Goal: Communication & Community: Answer question/provide support

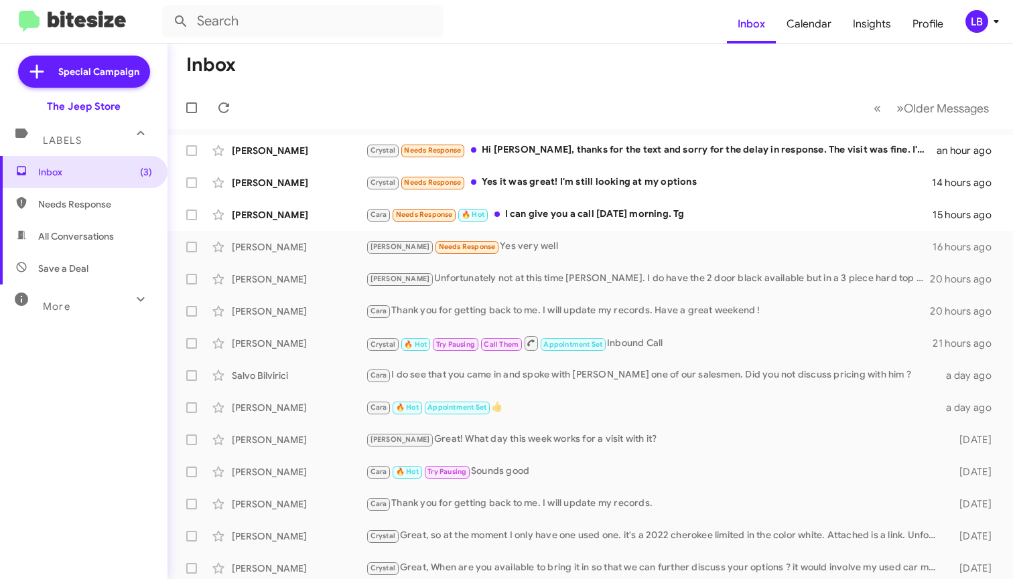
click at [360, 70] on mat-toolbar-row "Inbox" at bounding box center [589, 65] width 845 height 43
click at [727, 67] on mat-toolbar-row "Inbox" at bounding box center [589, 65] width 845 height 43
click at [641, 73] on mat-toolbar-row "Inbox" at bounding box center [589, 65] width 845 height 43
click at [596, 22] on form at bounding box center [444, 21] width 565 height 32
click at [495, 27] on form at bounding box center [444, 21] width 565 height 32
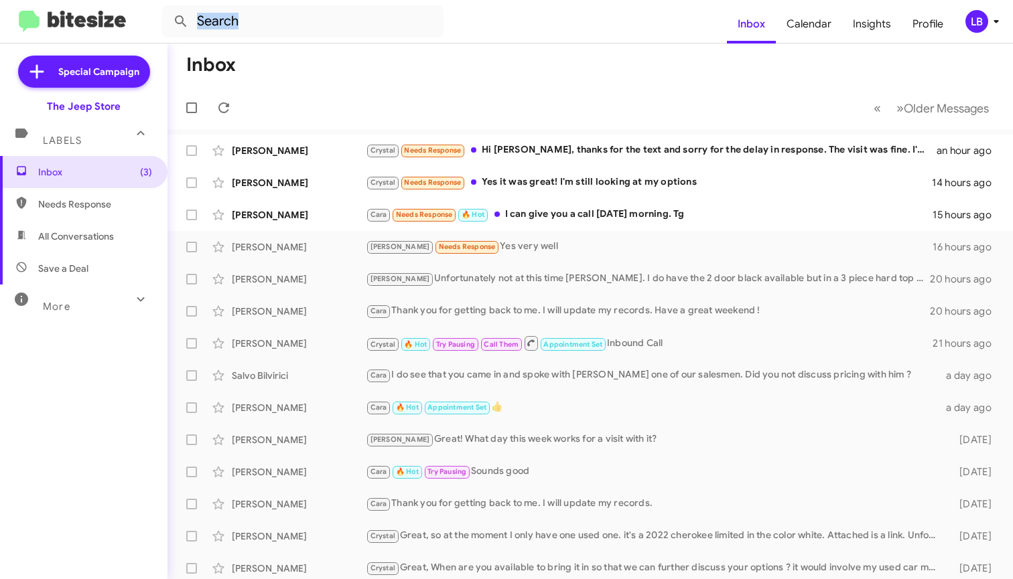
click at [495, 27] on form at bounding box center [444, 21] width 565 height 32
click at [281, 32] on input "text" at bounding box center [302, 21] width 281 height 32
type input "7327661012"
click at [181, 21] on button at bounding box center [180, 21] width 27 height 27
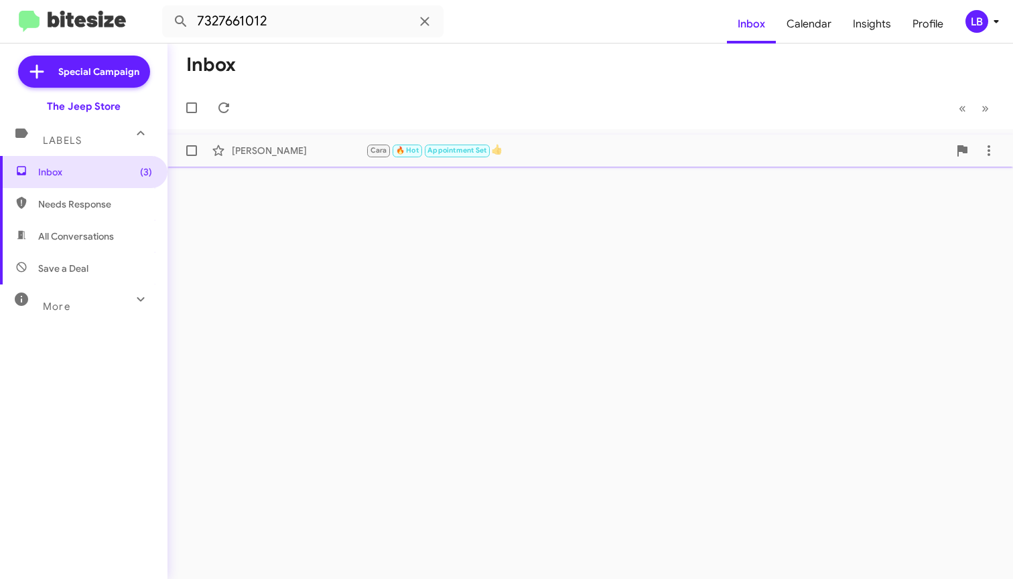
click at [309, 154] on div "[PERSON_NAME]" at bounding box center [299, 150] width 134 height 13
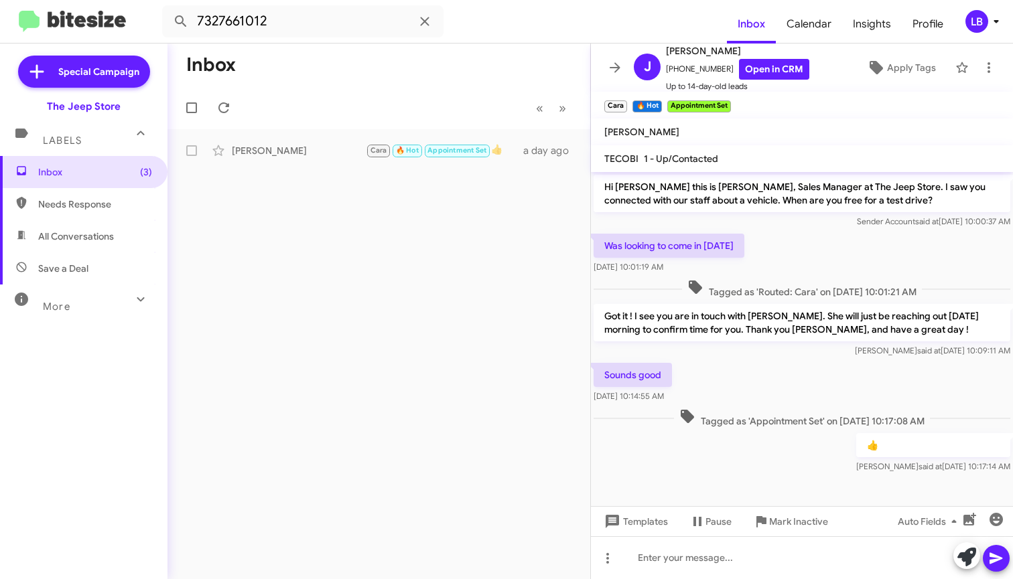
drag, startPoint x: 810, startPoint y: 382, endPoint x: 808, endPoint y: 350, distance: 32.2
click at [810, 382] on div "Sounds good [DATE] 10:14:55 AM" at bounding box center [802, 383] width 422 height 46
drag, startPoint x: 829, startPoint y: 263, endPoint x: 761, endPoint y: 238, distance: 72.0
click at [818, 261] on div "Was looking to come in [DATE] [DATE] 10:01:19 AM" at bounding box center [802, 254] width 422 height 46
click at [278, 26] on input "7327661012" at bounding box center [302, 21] width 281 height 32
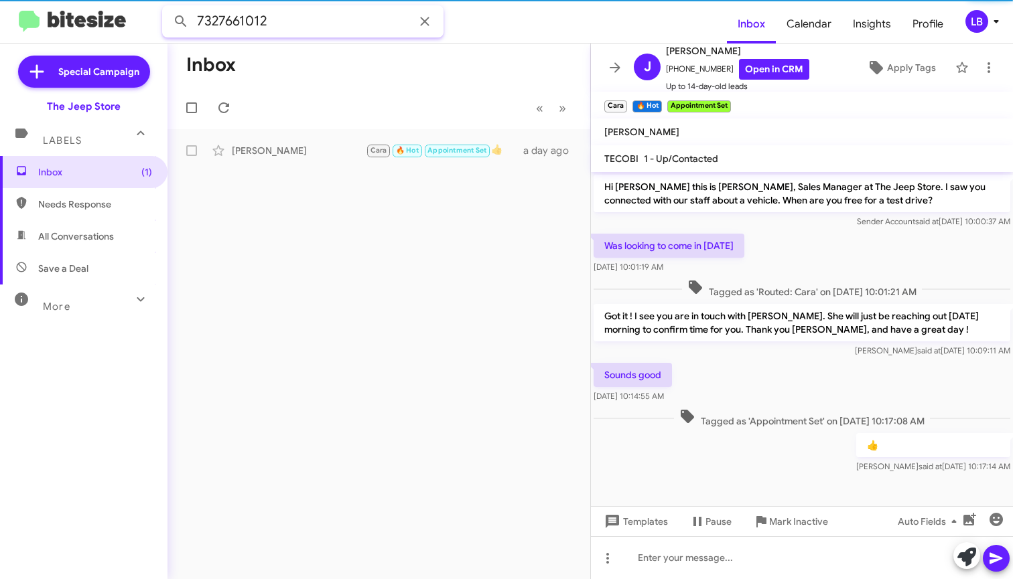
drag, startPoint x: 66, startPoint y: -5, endPoint x: 52, endPoint y: -5, distance: 14.1
click at [52, 0] on html "7327661012 Inbox Calendar Insights Profile LB Special Campaign The Jeep Store L…" at bounding box center [506, 289] width 1013 height 579
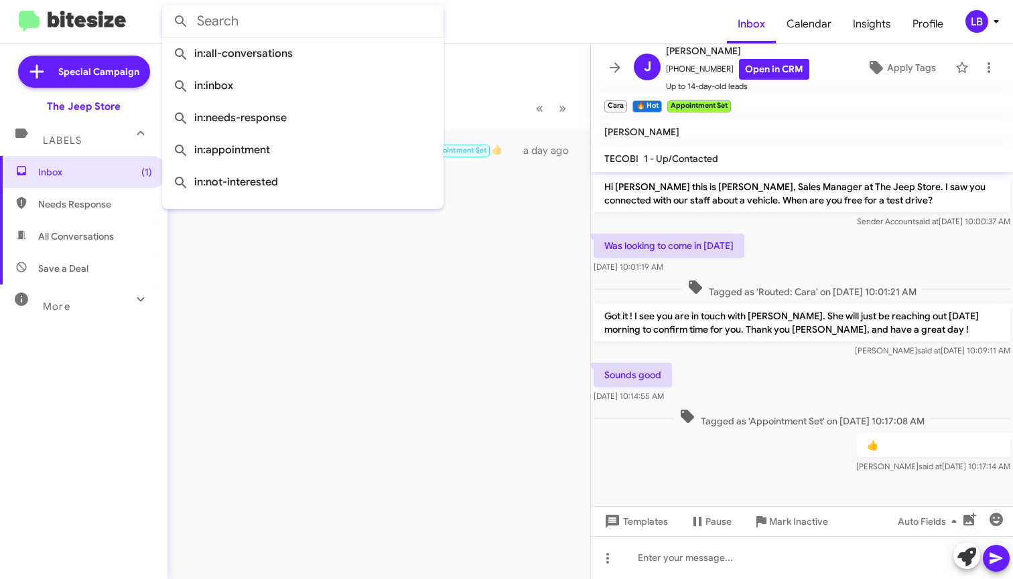
click at [181, 21] on button at bounding box center [180, 21] width 27 height 27
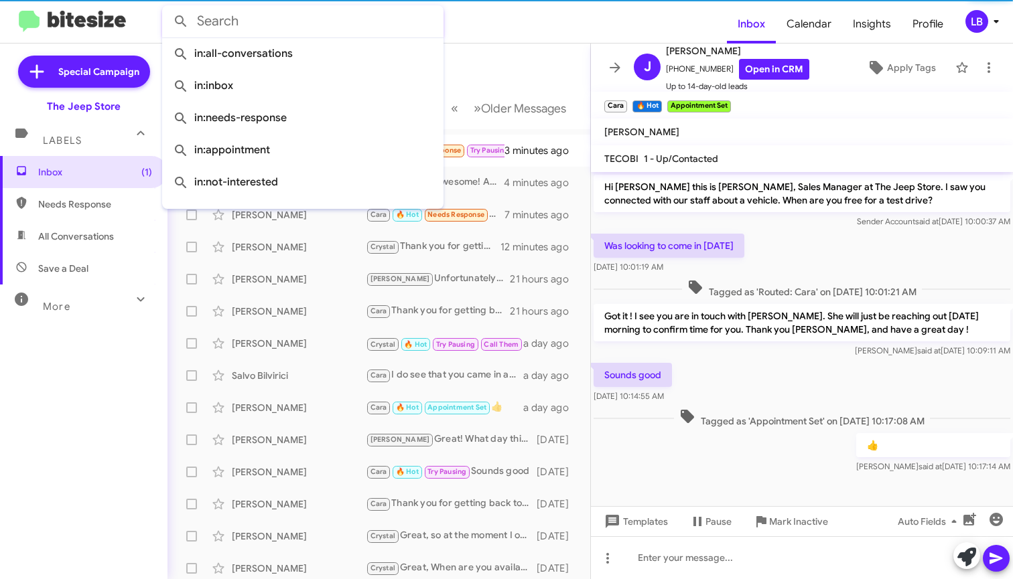
click at [480, 60] on mat-toolbar-row "Inbox" at bounding box center [378, 65] width 423 height 43
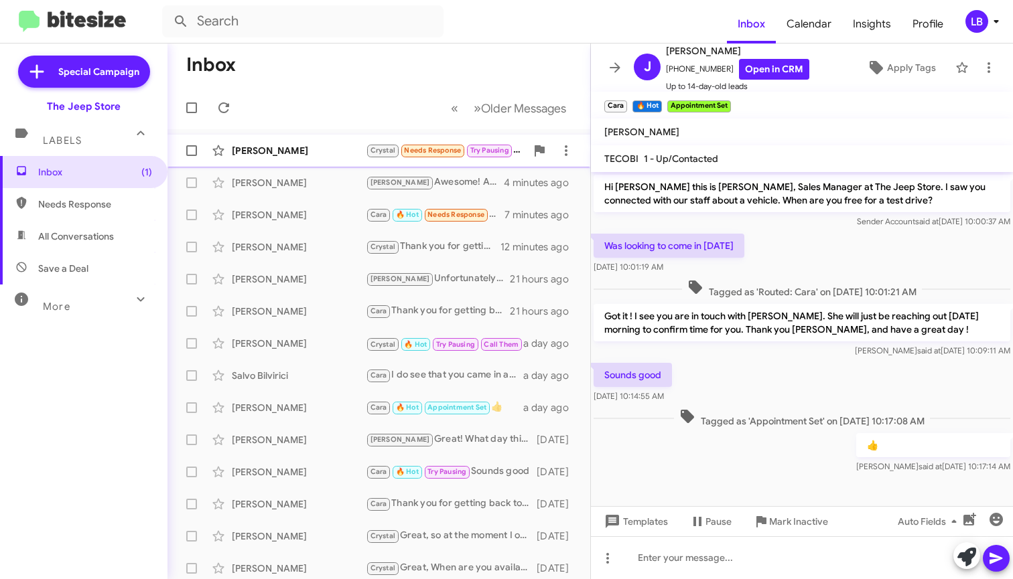
click at [307, 153] on div "[PERSON_NAME]" at bounding box center [299, 150] width 134 height 13
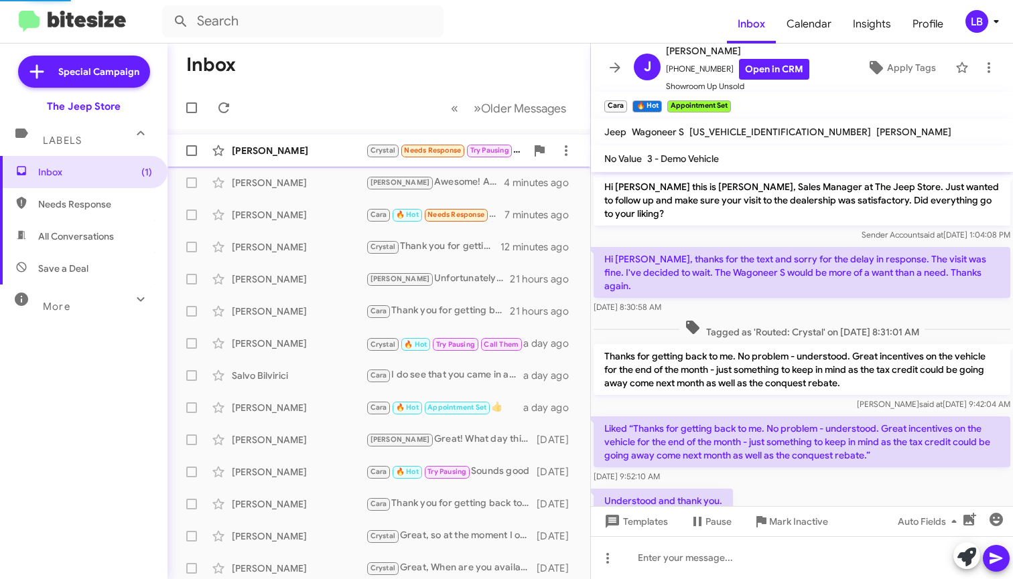
scroll to position [32, 0]
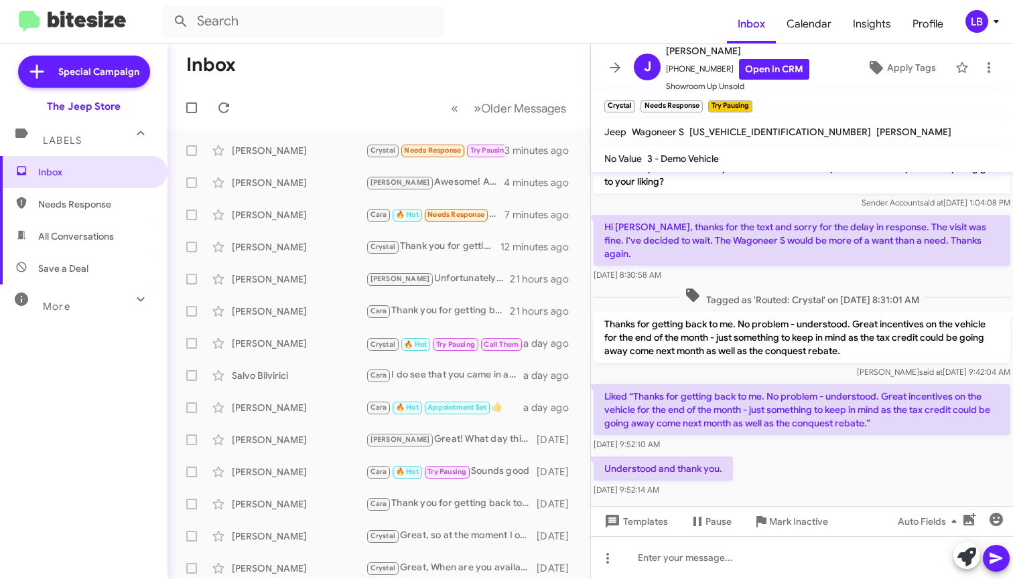
drag, startPoint x: 793, startPoint y: 286, endPoint x: 792, endPoint y: 327, distance: 40.9
click at [793, 287] on span "Tagged as 'Routed: Crystal' on [DATE] 8:31:01 AM" at bounding box center [801, 296] width 245 height 19
click at [805, 287] on span "Tagged as 'Routed: Crystal' on [DATE] 8:31:01 AM" at bounding box center [801, 296] width 245 height 19
click at [818, 269] on div "[DATE] 8:30:58 AM" at bounding box center [801, 275] width 417 height 13
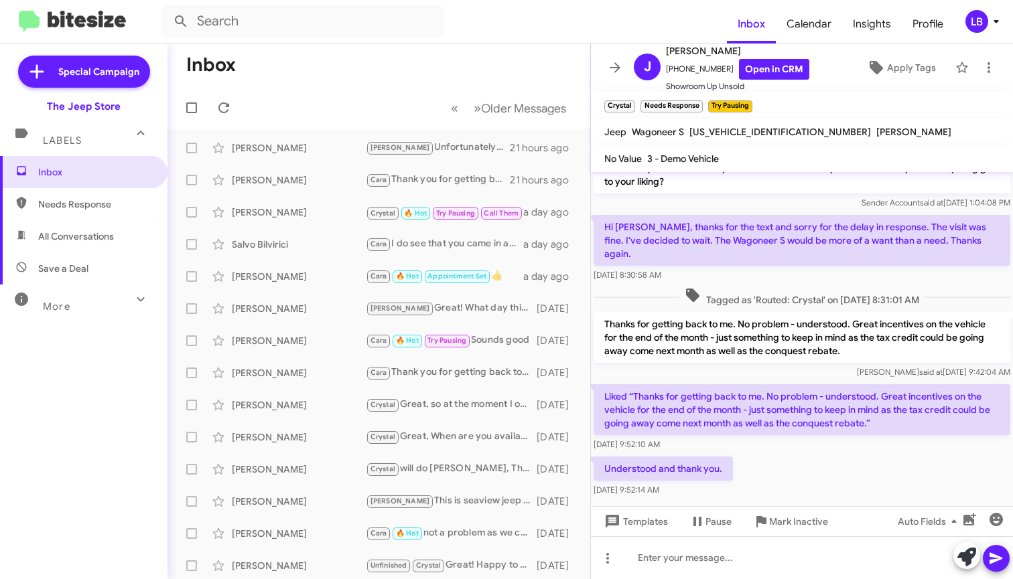
scroll to position [0, 0]
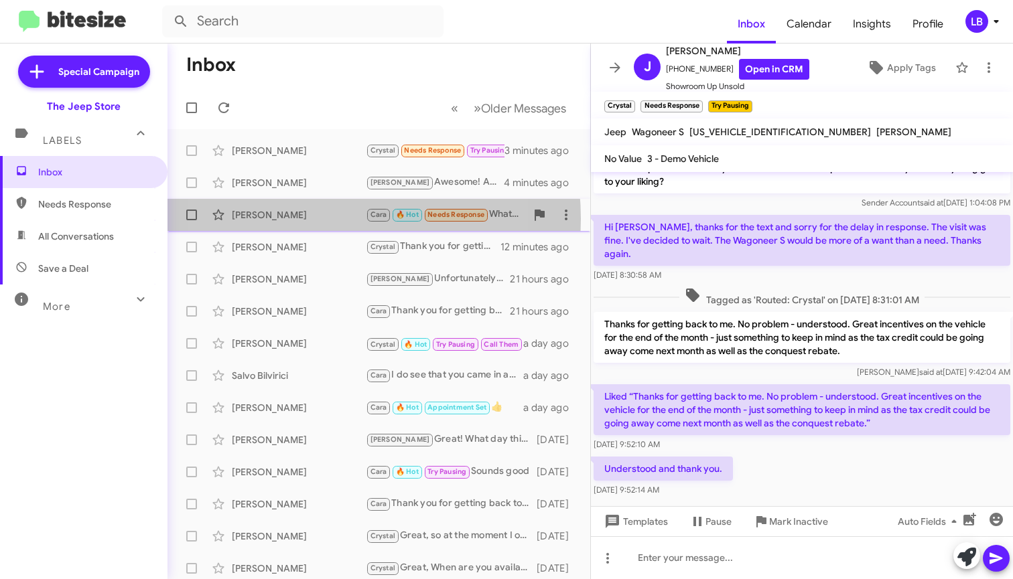
click at [299, 219] on div "[PERSON_NAME]" at bounding box center [299, 214] width 134 height 13
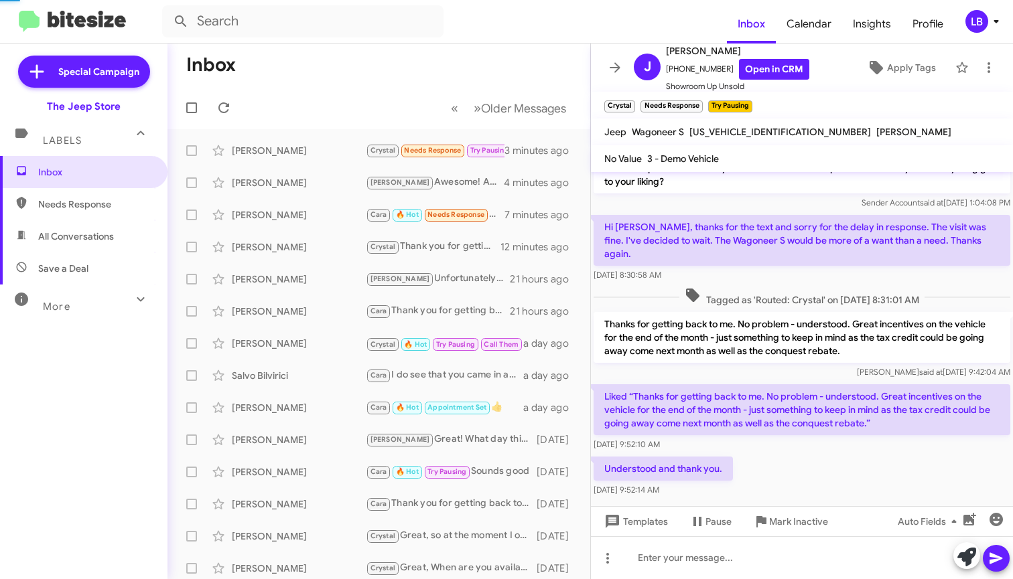
scroll to position [81, 0]
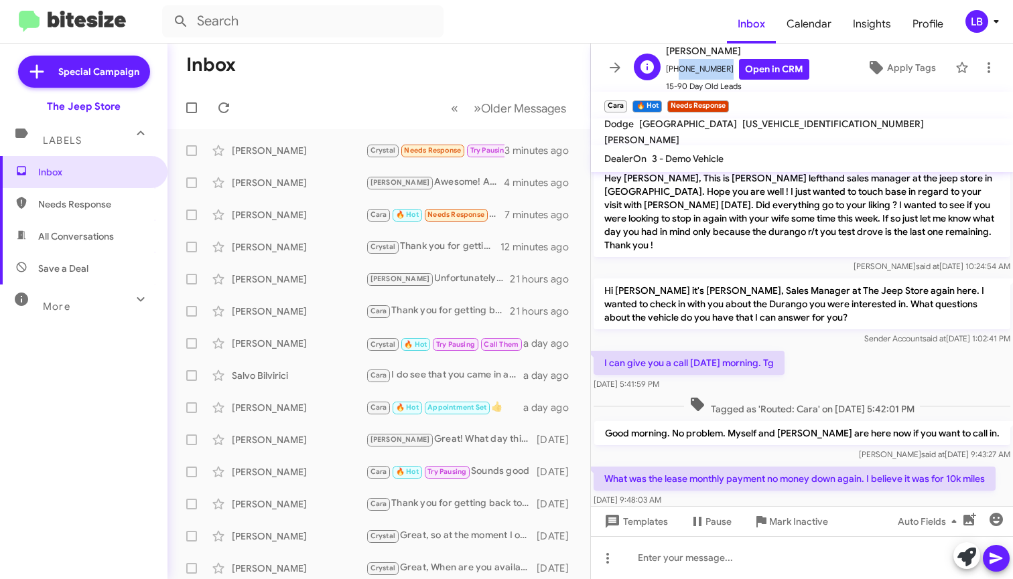
drag, startPoint x: 717, startPoint y: 70, endPoint x: 674, endPoint y: 70, distance: 42.2
click at [674, 70] on span "[PHONE_NUMBER] Open in CRM" at bounding box center [737, 69] width 143 height 21
copy span "7326731837"
drag, startPoint x: 865, startPoint y: 318, endPoint x: 851, endPoint y: 314, distance: 14.6
click at [863, 332] on div "Sender Account said at [DATE] 1:02:41 PM" at bounding box center [801, 338] width 417 height 13
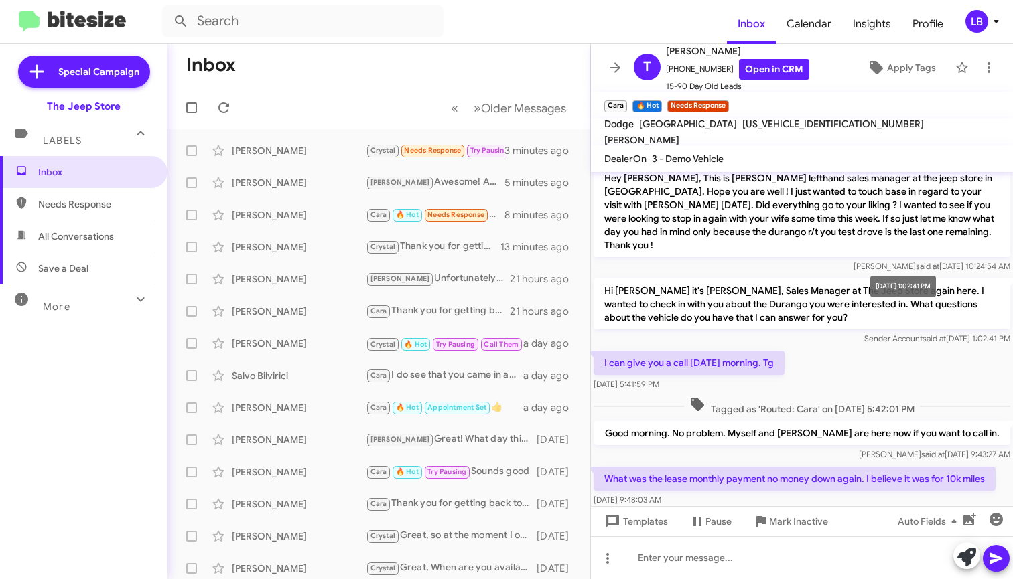
drag, startPoint x: 848, startPoint y: 313, endPoint x: 838, endPoint y: 309, distance: 10.0
click at [864, 334] on span "Sender Account said at [DATE] 1:02:41 PM" at bounding box center [937, 339] width 146 height 10
click at [874, 396] on span "Tagged as 'Routed: Cara' on [DATE] 5:42:01 PM" at bounding box center [802, 405] width 236 height 19
click at [861, 360] on div "I can give you a call [DATE] morning. Tg [DATE] 5:41:59 PM" at bounding box center [802, 371] width 422 height 46
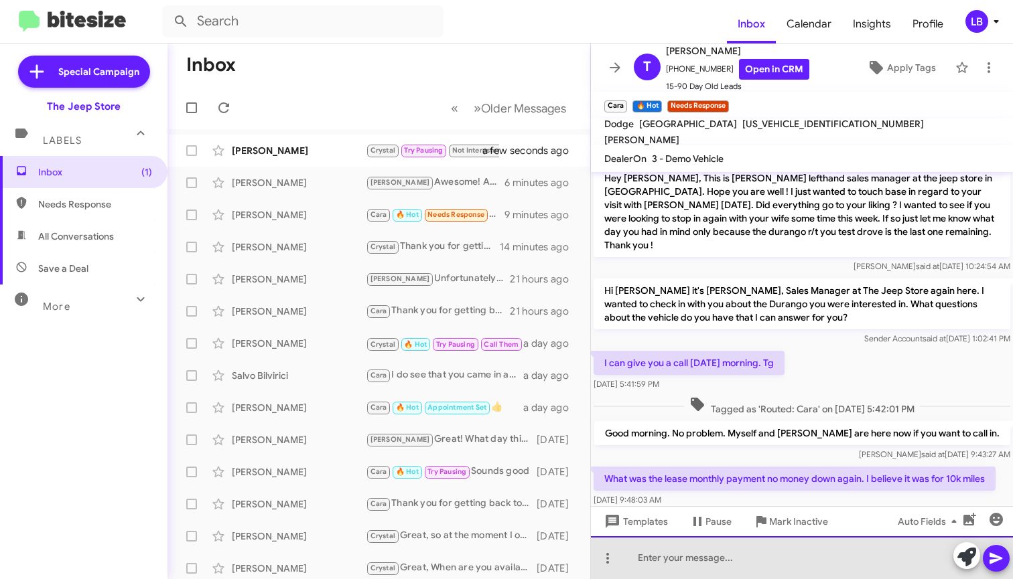
click at [724, 553] on div at bounding box center [802, 557] width 422 height 43
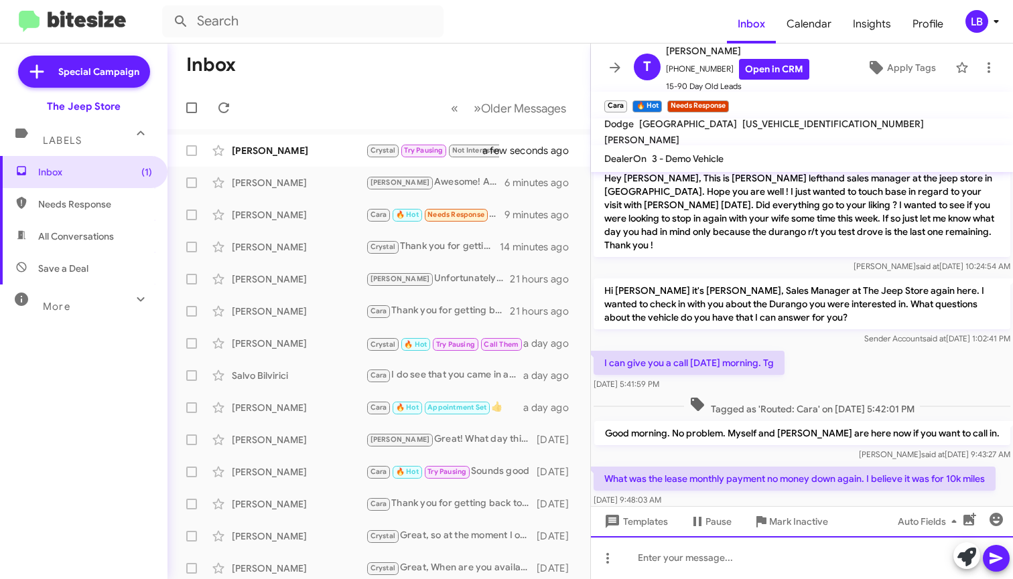
drag, startPoint x: 755, startPoint y: 555, endPoint x: 867, endPoint y: 340, distance: 242.3
click at [755, 554] on div at bounding box center [802, 557] width 422 height 43
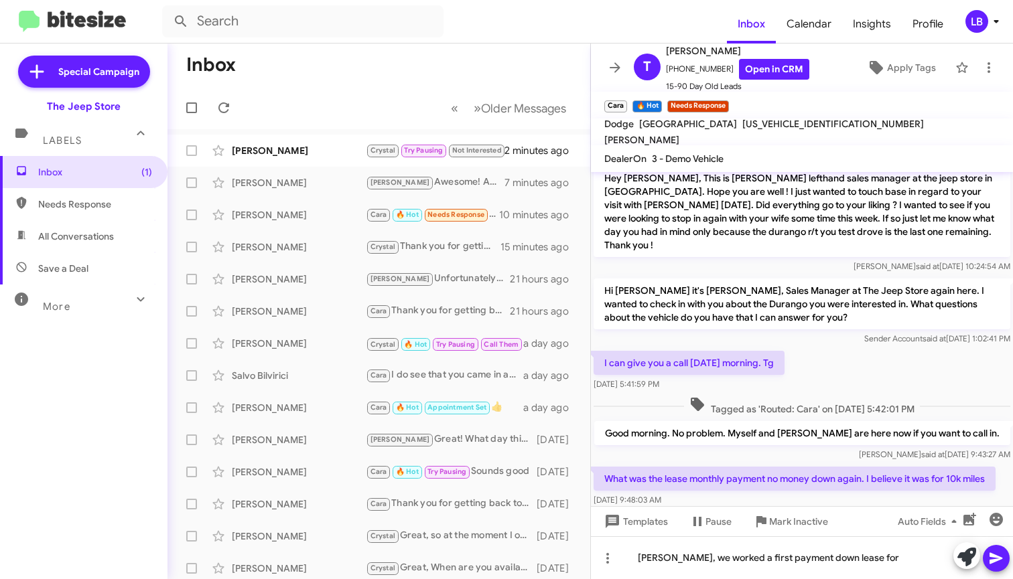
click at [895, 437] on div "Good morning. No problem. Myself and [PERSON_NAME] are here now if you want to …" at bounding box center [802, 442] width 422 height 46
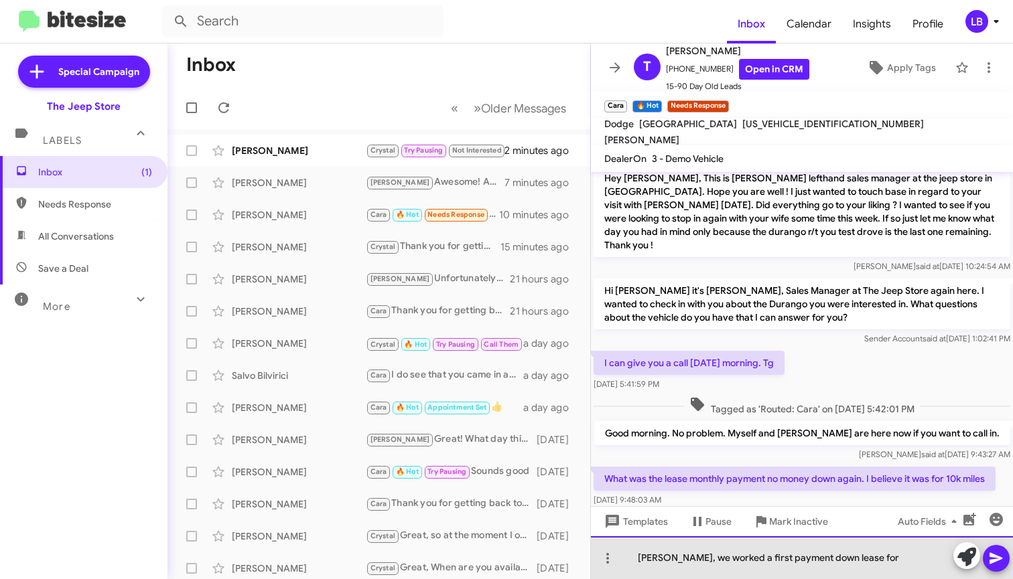
click at [889, 549] on div "[PERSON_NAME], we worked a first payment down lease for" at bounding box center [802, 557] width 422 height 43
click at [891, 571] on div "[PERSON_NAME], we worked a first payment down lease for" at bounding box center [802, 557] width 422 height 43
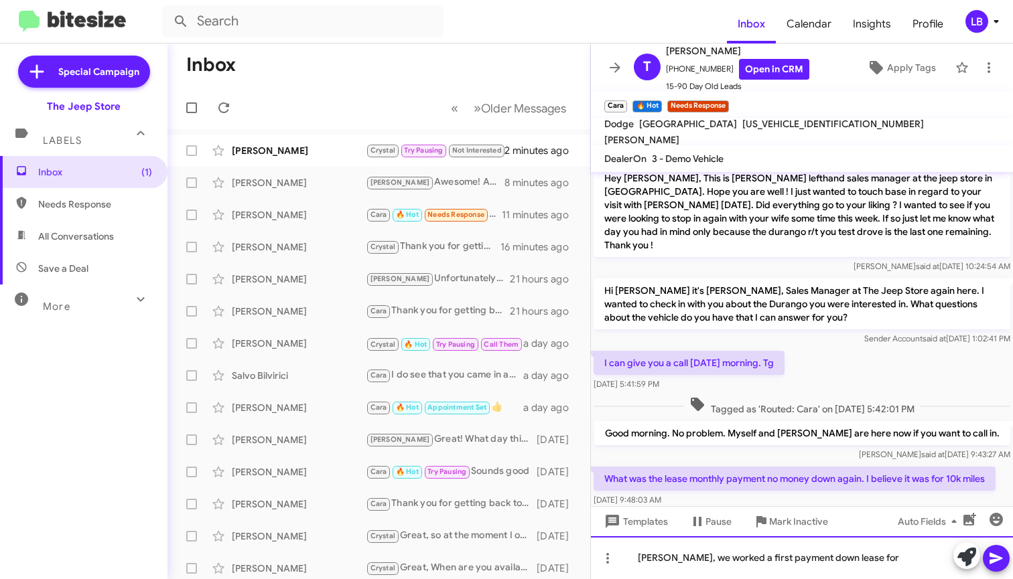
click at [913, 561] on div "[PERSON_NAME], we worked a first payment down lease for" at bounding box center [802, 557] width 422 height 43
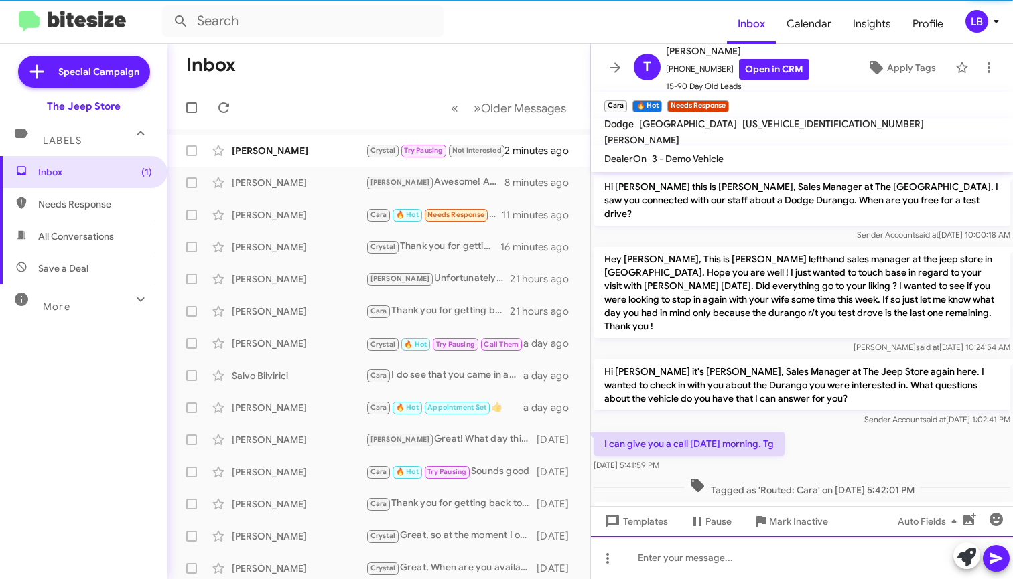
scroll to position [130, 0]
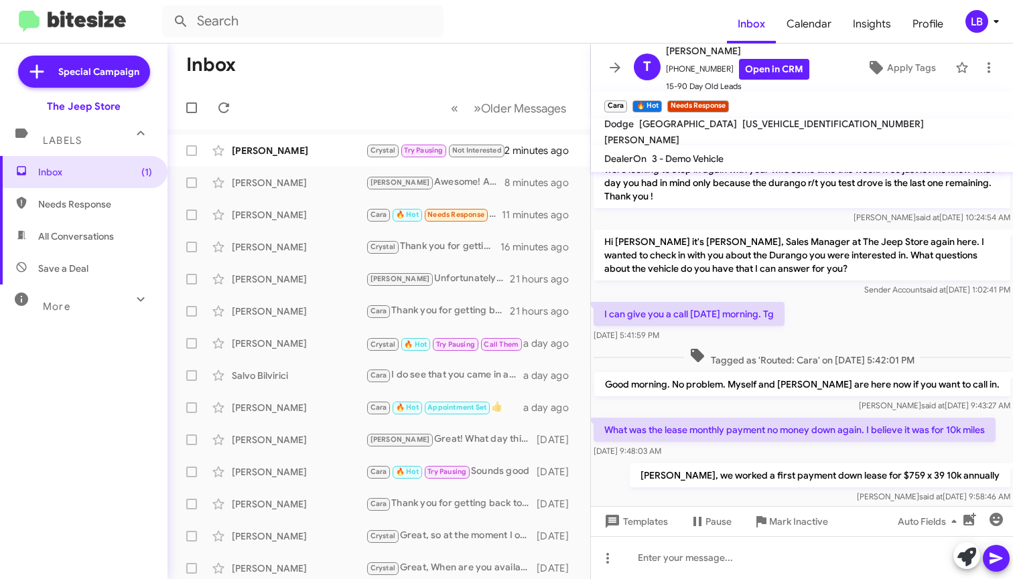
click at [298, 102] on mat-toolbar-row "« Previous » Next Older Messages" at bounding box center [378, 107] width 423 height 43
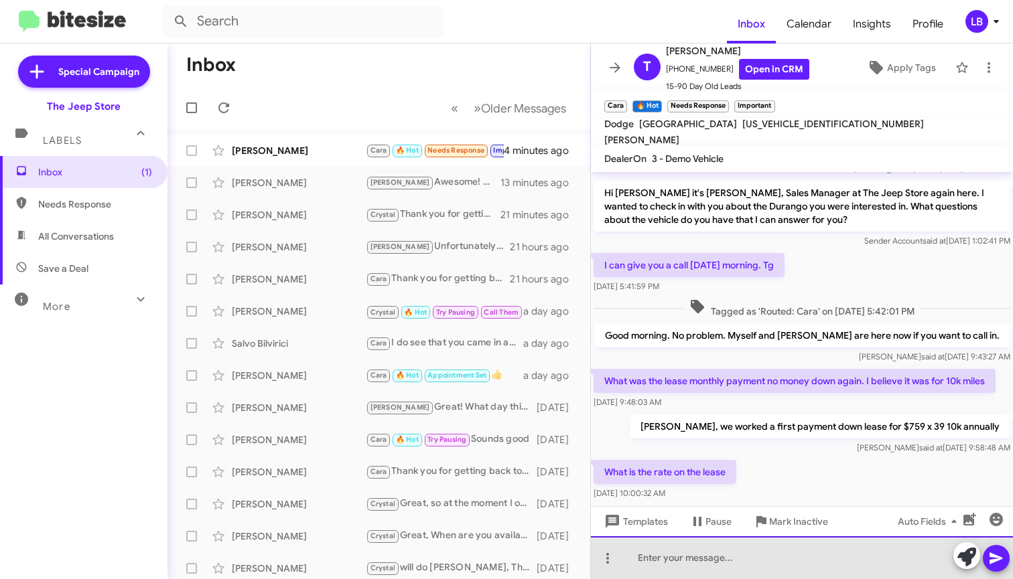
click at [790, 572] on div at bounding box center [802, 557] width 422 height 43
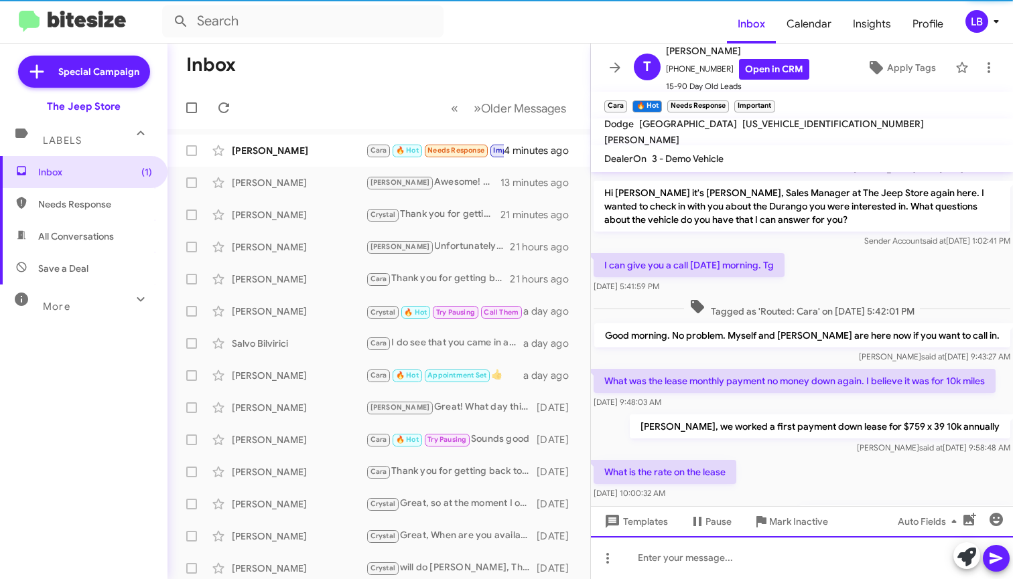
scroll to position [0, 0]
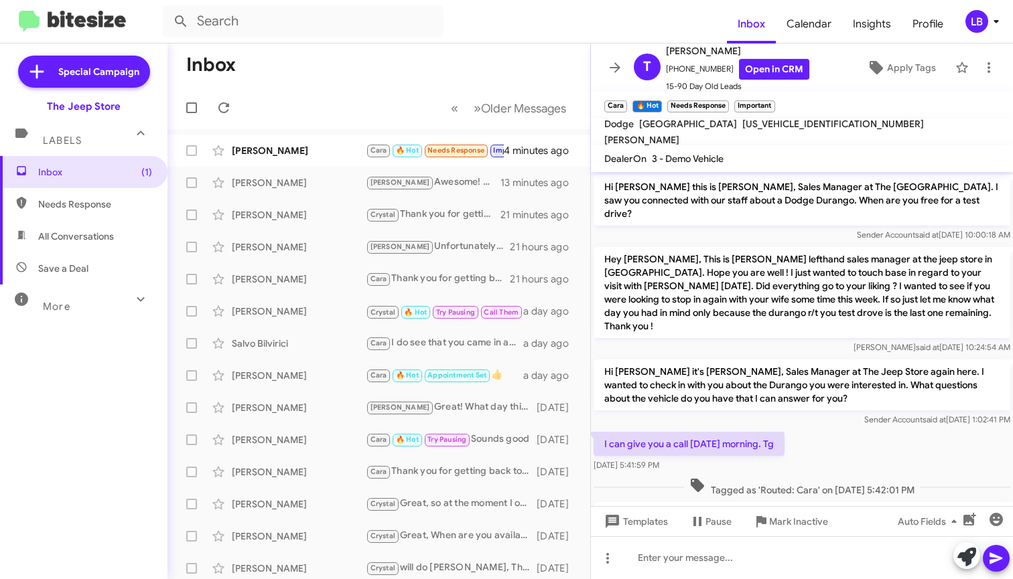
click at [431, 63] on mat-toolbar-row "Inbox" at bounding box center [378, 65] width 423 height 43
click at [332, 145] on div "[PERSON_NAME]" at bounding box center [299, 150] width 134 height 13
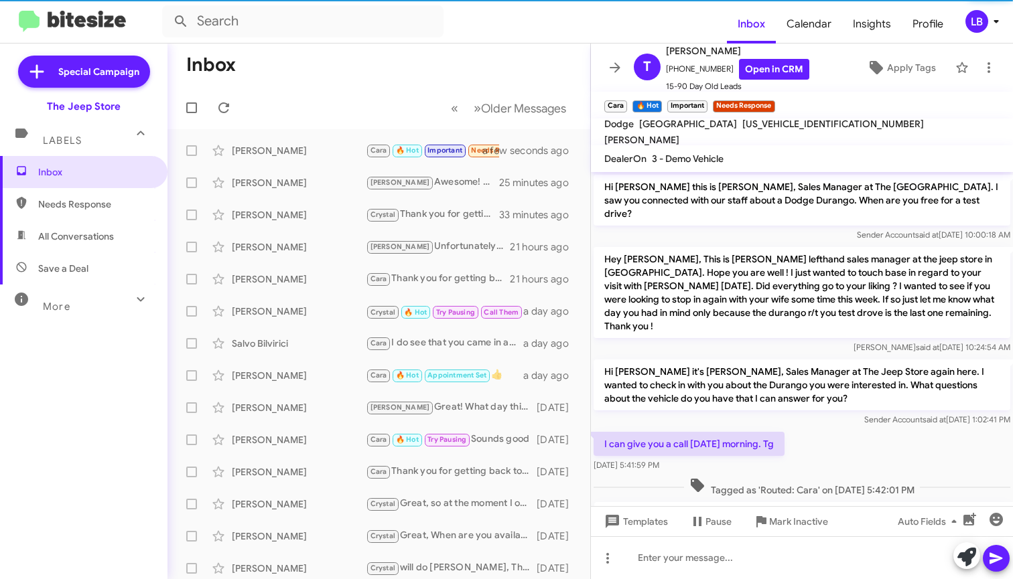
scroll to position [325, 0]
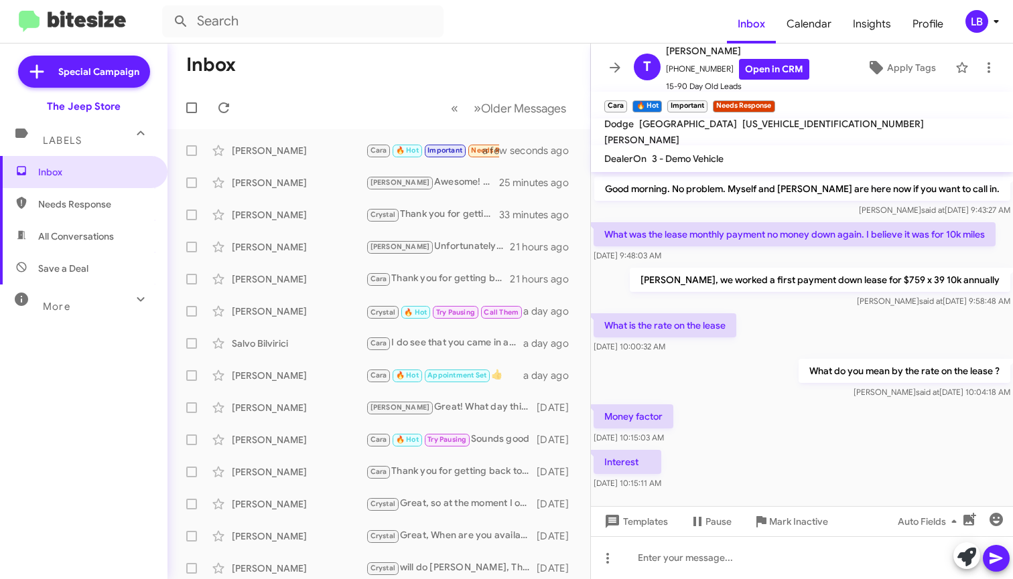
drag, startPoint x: 735, startPoint y: 443, endPoint x: 756, endPoint y: 317, distance: 126.9
click at [735, 447] on div "Interest [DATE] 10:15:11 AM" at bounding box center [802, 470] width 422 height 46
click at [742, 356] on div "What do you mean by the rate on the lease ? [PERSON_NAME] said at [DATE] 10:04:…" at bounding box center [802, 379] width 422 height 46
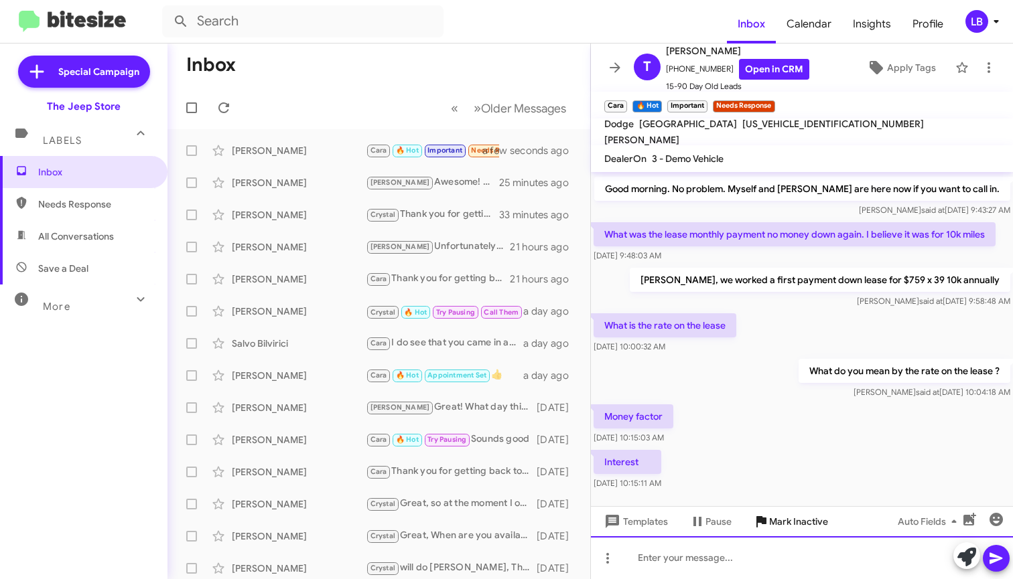
drag, startPoint x: 737, startPoint y: 563, endPoint x: 748, endPoint y: 526, distance: 39.0
click at [738, 561] on div at bounding box center [802, 557] width 422 height 43
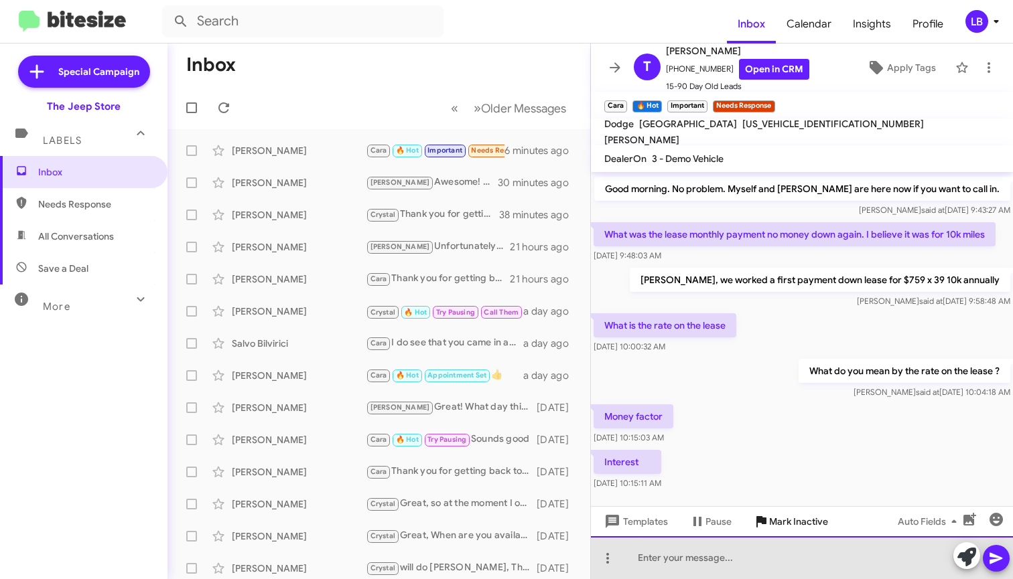
drag, startPoint x: 741, startPoint y: 569, endPoint x: 768, endPoint y: 522, distance: 53.7
click at [741, 569] on div at bounding box center [802, 557] width 422 height 43
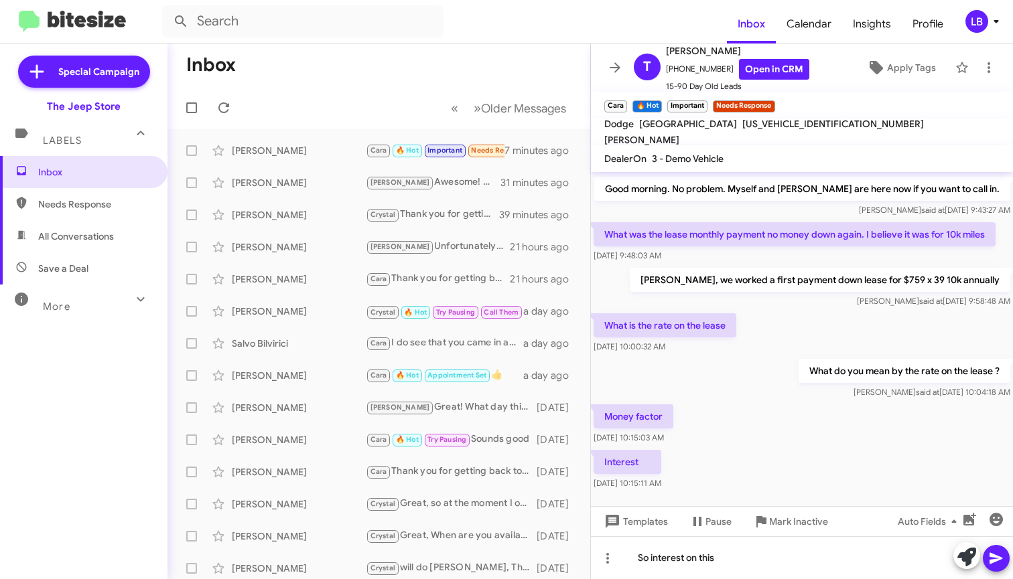
click at [835, 413] on div "Money factor [DATE] 10:15:03 AM" at bounding box center [802, 425] width 422 height 46
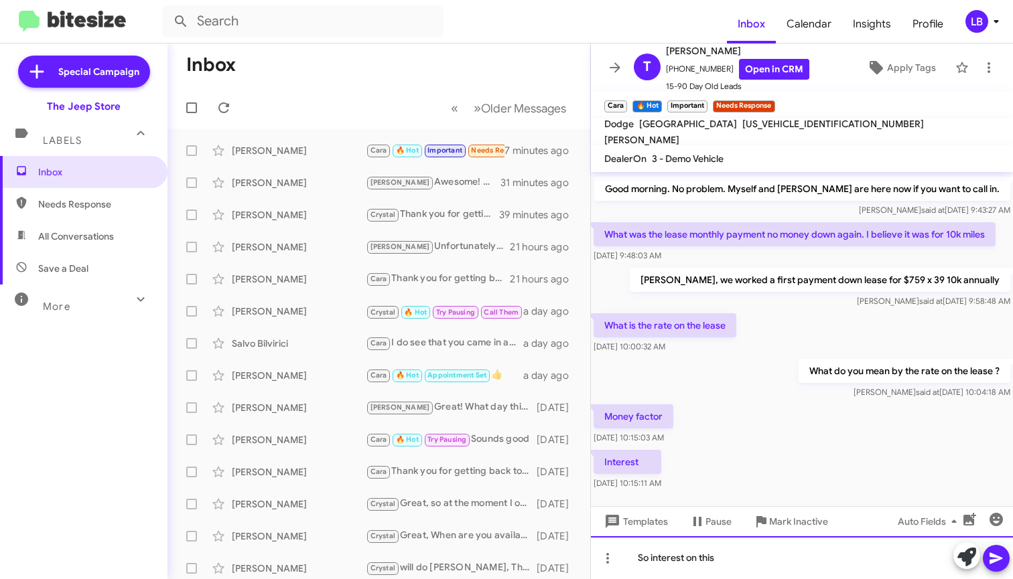
drag, startPoint x: 737, startPoint y: 563, endPoint x: 953, endPoint y: 199, distance: 423.1
click at [737, 563] on div "So interest on this" at bounding box center [802, 557] width 422 height 43
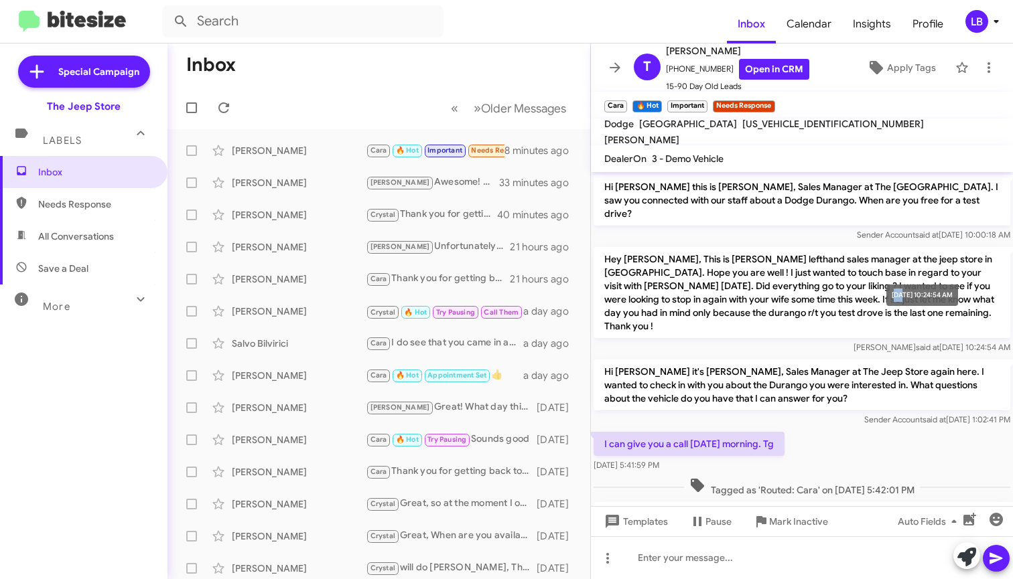
click at [895, 293] on div "[DATE] 10:24:54 AM" at bounding box center [922, 295] width 72 height 21
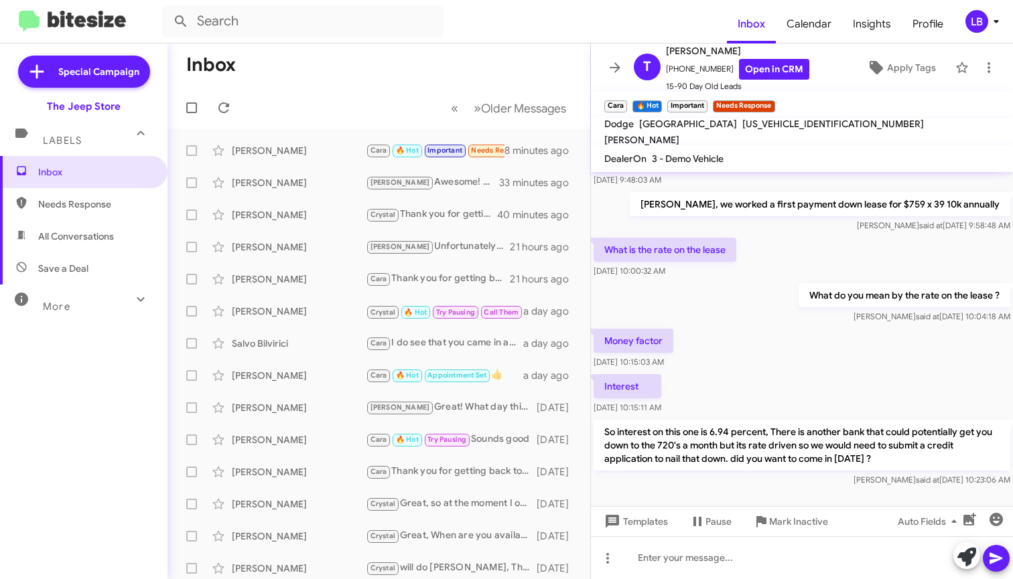
click at [771, 326] on div "Money factor [DATE] 10:15:03 AM" at bounding box center [802, 349] width 422 height 46
drag, startPoint x: 373, startPoint y: 75, endPoint x: 295, endPoint y: 59, distance: 79.3
click at [366, 75] on mat-toolbar-row "Inbox" at bounding box center [378, 65] width 423 height 43
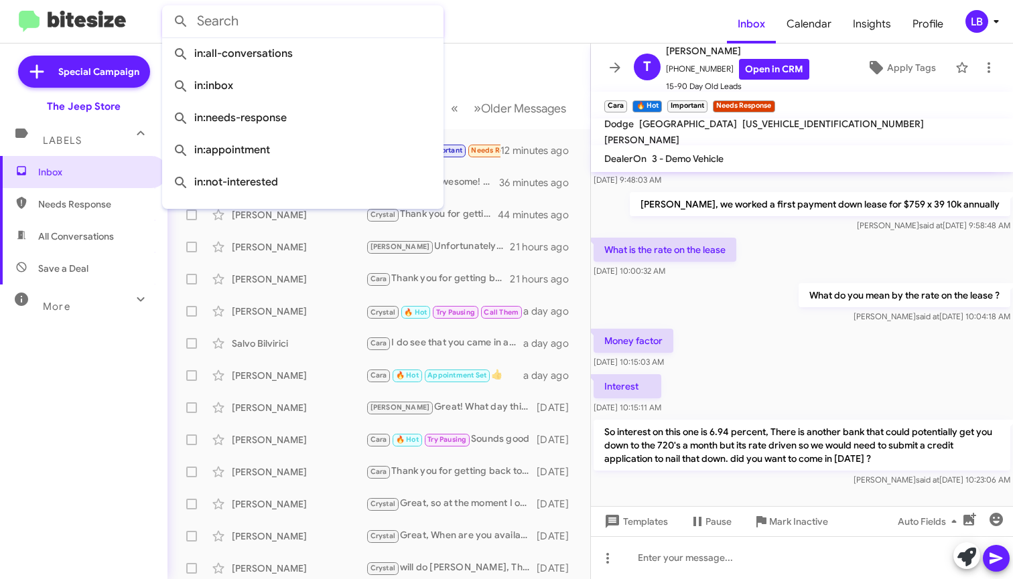
click at [385, 25] on input "text" at bounding box center [302, 21] width 281 height 32
click at [496, 76] on mat-toolbar-row "Inbox" at bounding box center [378, 65] width 423 height 43
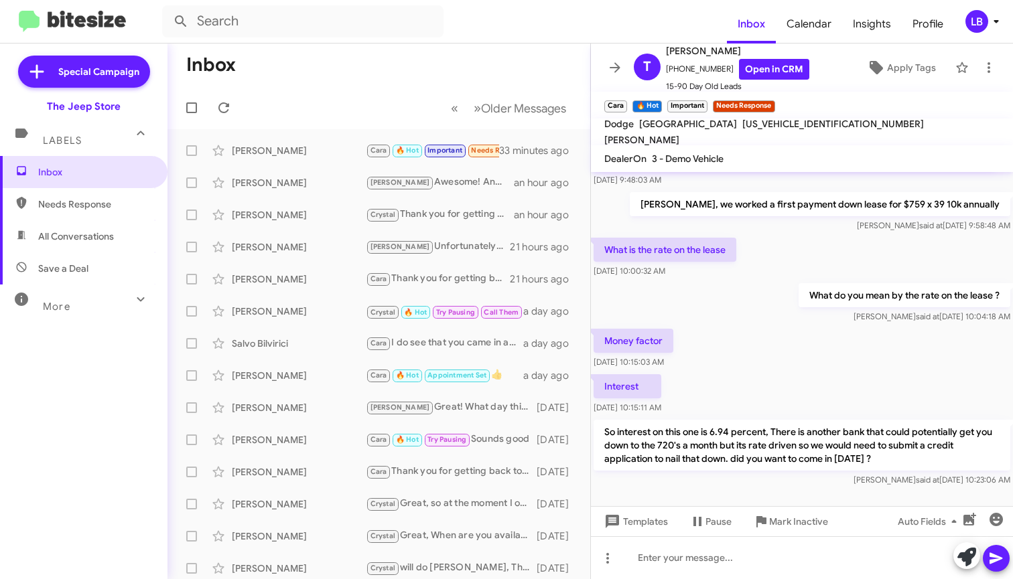
click at [813, 326] on div "Money factor [DATE] 10:15:03 AM" at bounding box center [802, 349] width 422 height 46
drag, startPoint x: 320, startPoint y: 84, endPoint x: 113, endPoint y: 121, distance: 210.3
click at [319, 84] on mat-toolbar-row "Inbox" at bounding box center [378, 65] width 423 height 43
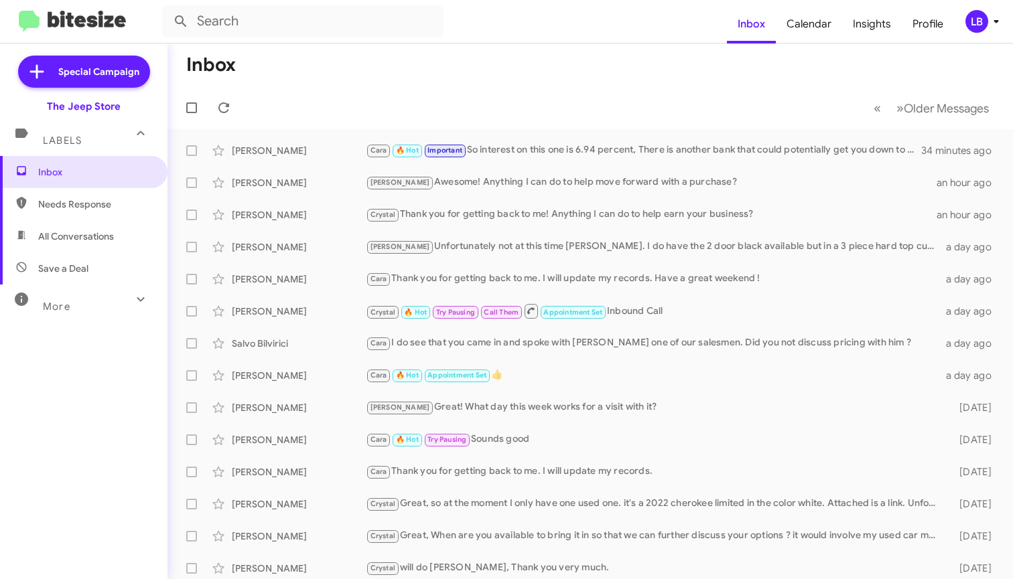
drag, startPoint x: 419, startPoint y: 56, endPoint x: 403, endPoint y: 38, distance: 24.2
click at [414, 50] on mat-toolbar-row "Inbox" at bounding box center [589, 65] width 845 height 43
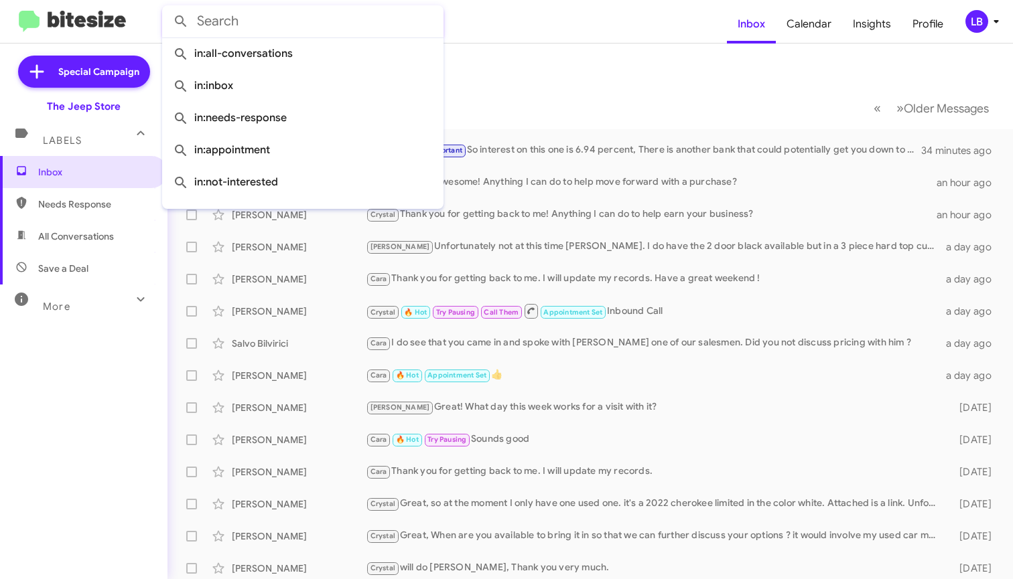
click at [397, 33] on input "text" at bounding box center [302, 21] width 281 height 32
type input "7"
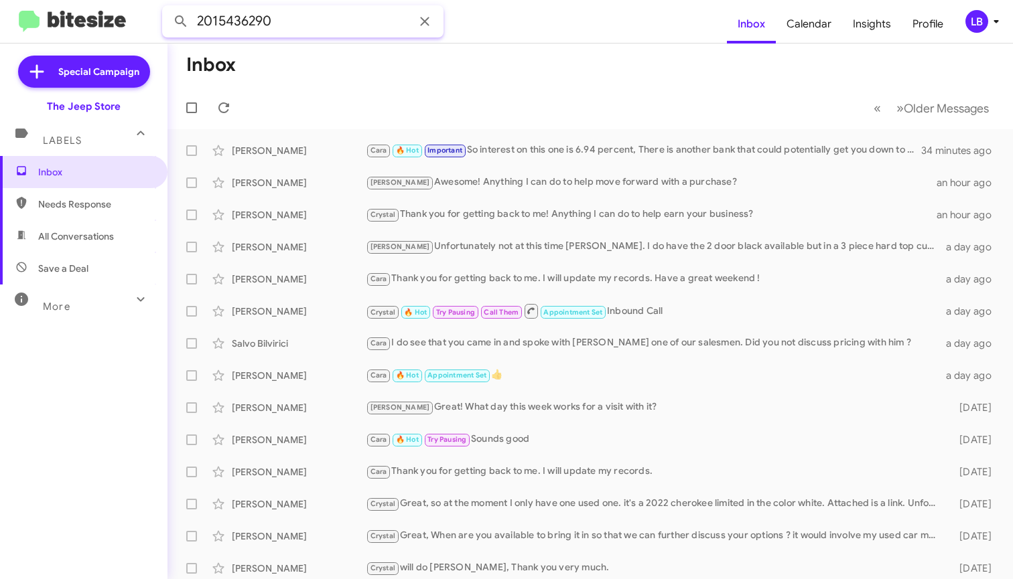
type input "2015436290"
click at [181, 21] on button at bounding box center [180, 21] width 27 height 27
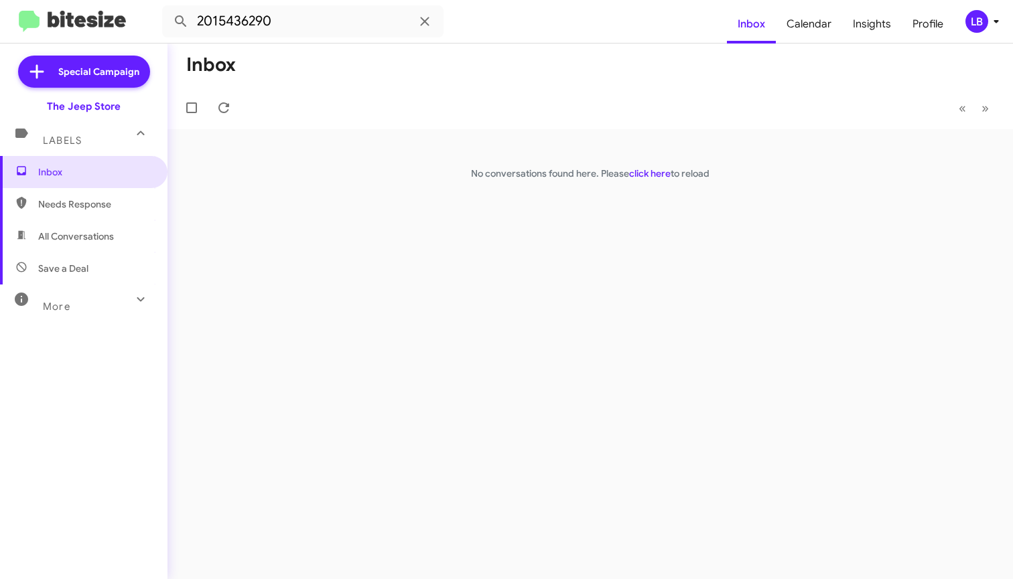
drag, startPoint x: 480, startPoint y: 93, endPoint x: 362, endPoint y: 60, distance: 122.5
click at [453, 92] on mat-toolbar-row "« Previous » Next" at bounding box center [589, 107] width 845 height 43
click at [314, 36] on mat-toolbar "2015436290 Inbox Calendar Insights Profile LB" at bounding box center [506, 21] width 1013 height 43
drag, startPoint x: 252, startPoint y: 21, endPoint x: 90, endPoint y: 3, distance: 163.7
click at [88, 4] on mat-toolbar "2015436290 Inbox Calendar Insights Profile LB" at bounding box center [506, 21] width 1013 height 43
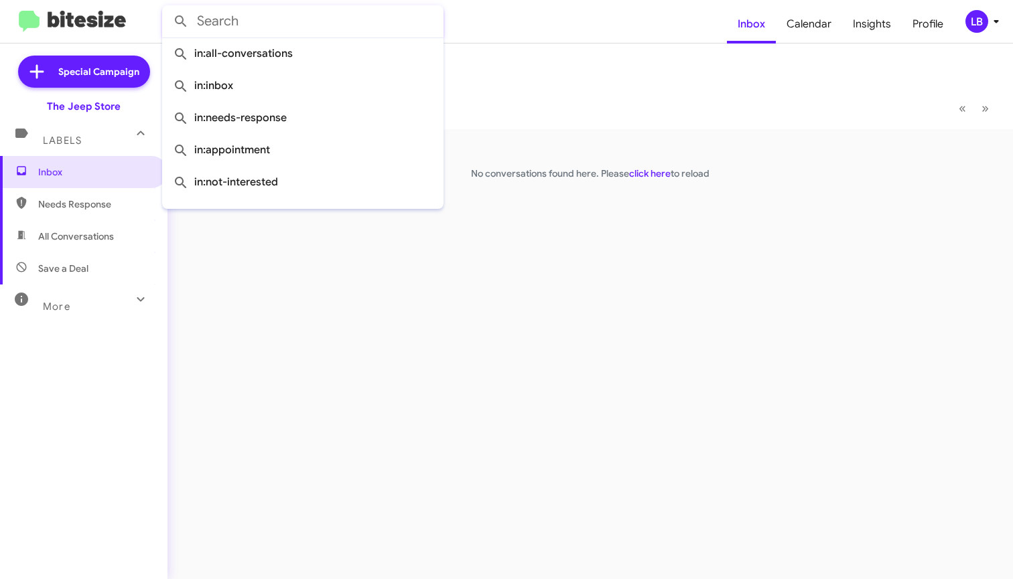
click at [181, 21] on button at bounding box center [180, 21] width 27 height 27
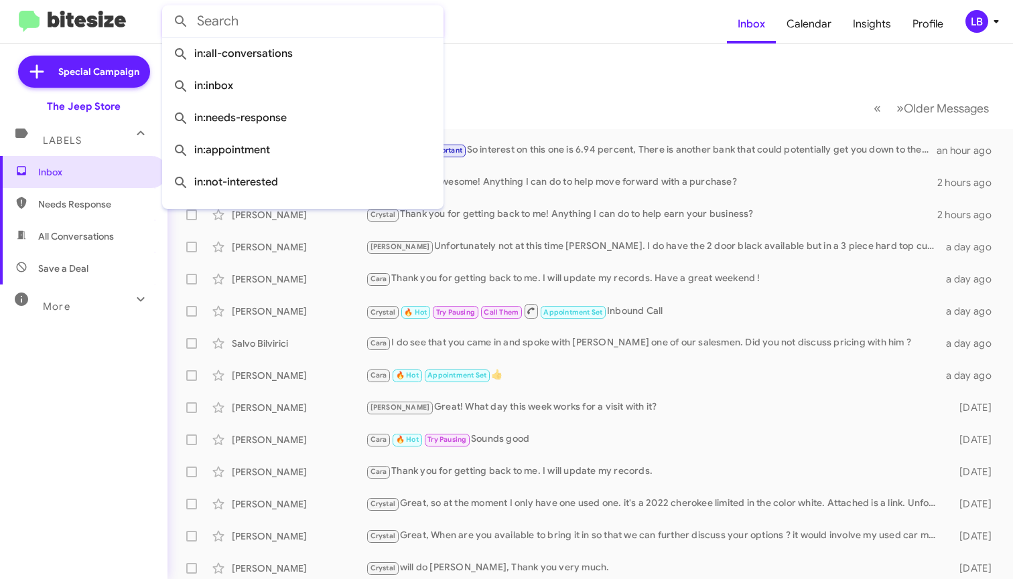
click at [488, 100] on mat-toolbar-row "« Previous » Next Older Messages" at bounding box center [589, 107] width 845 height 43
click at [373, 27] on input "text" at bounding box center [302, 21] width 281 height 32
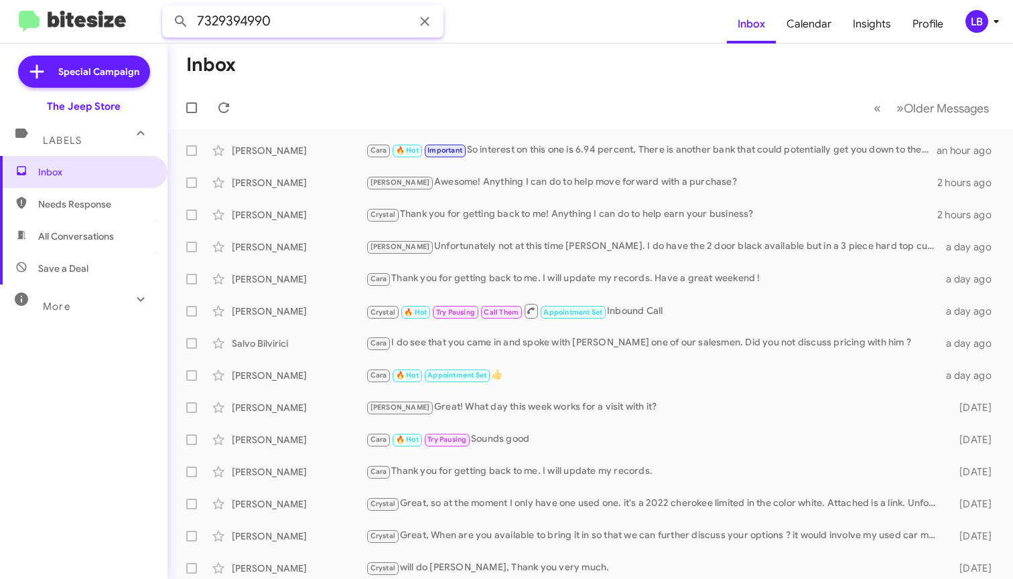
type input "7329394990"
click at [181, 21] on button at bounding box center [180, 21] width 27 height 27
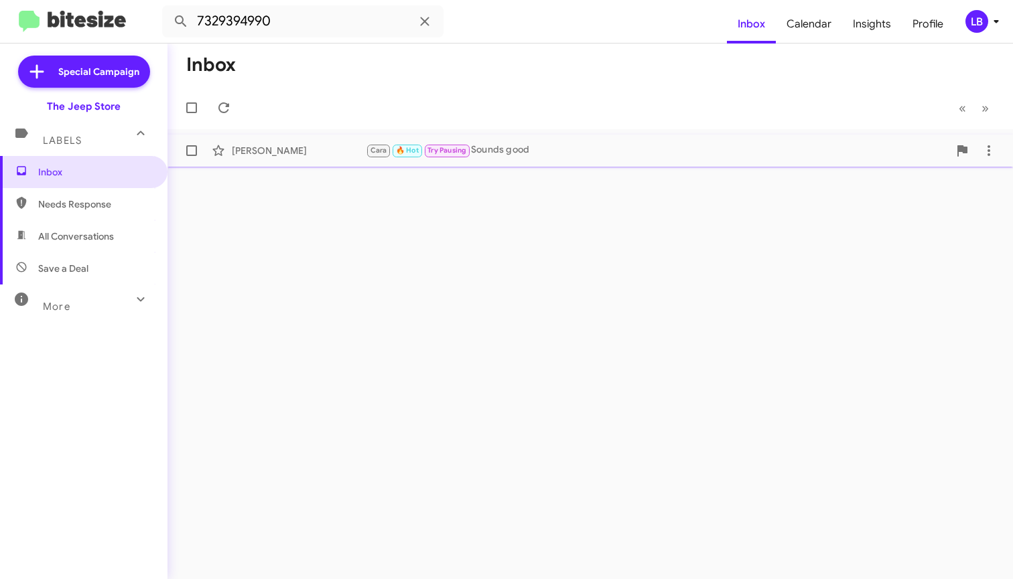
click at [502, 163] on div "Beverly Holland Cara 🔥 Hot Try Pausing Sounds good 2 days ago" at bounding box center [590, 150] width 824 height 27
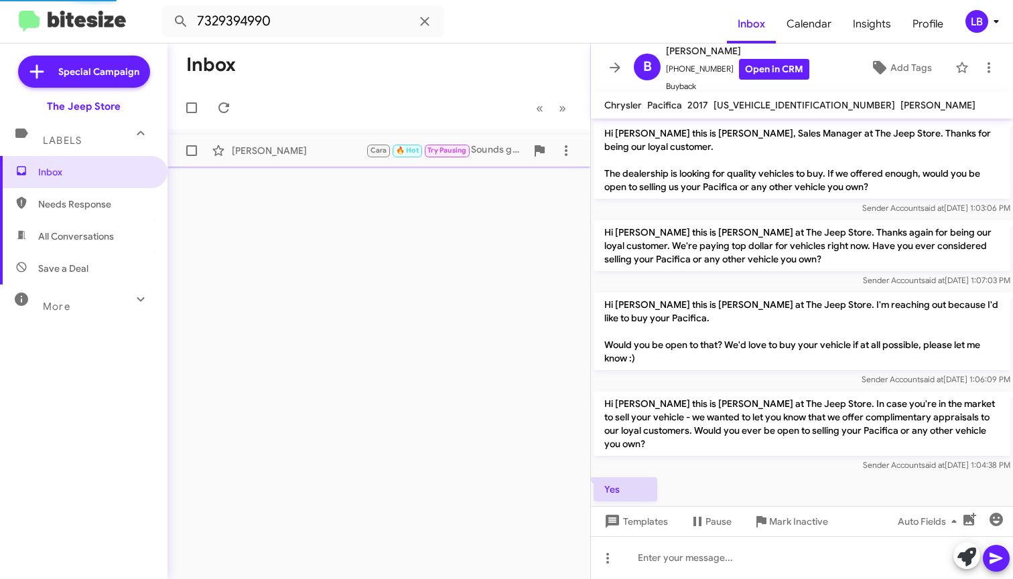
scroll to position [290, 0]
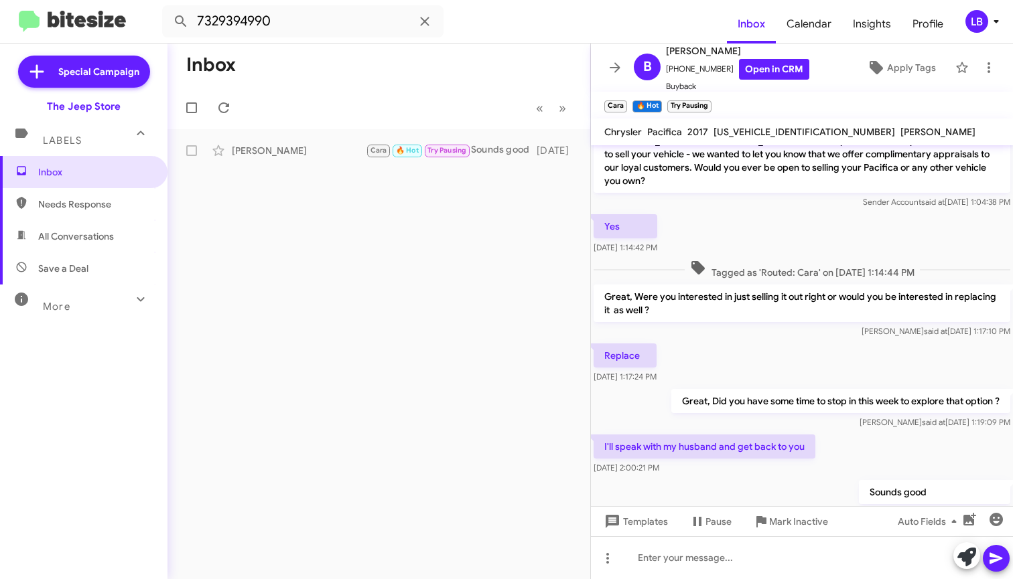
click at [763, 340] on div "Great, Were you interested in just selling it out right or would you be interes…" at bounding box center [802, 311] width 422 height 59
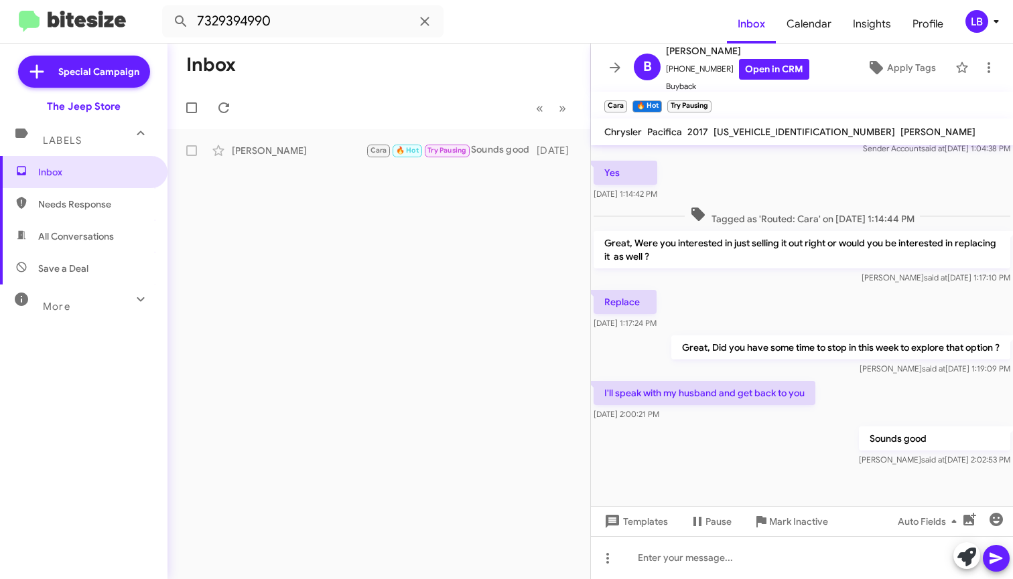
click at [870, 442] on p "Sounds good" at bounding box center [934, 439] width 151 height 24
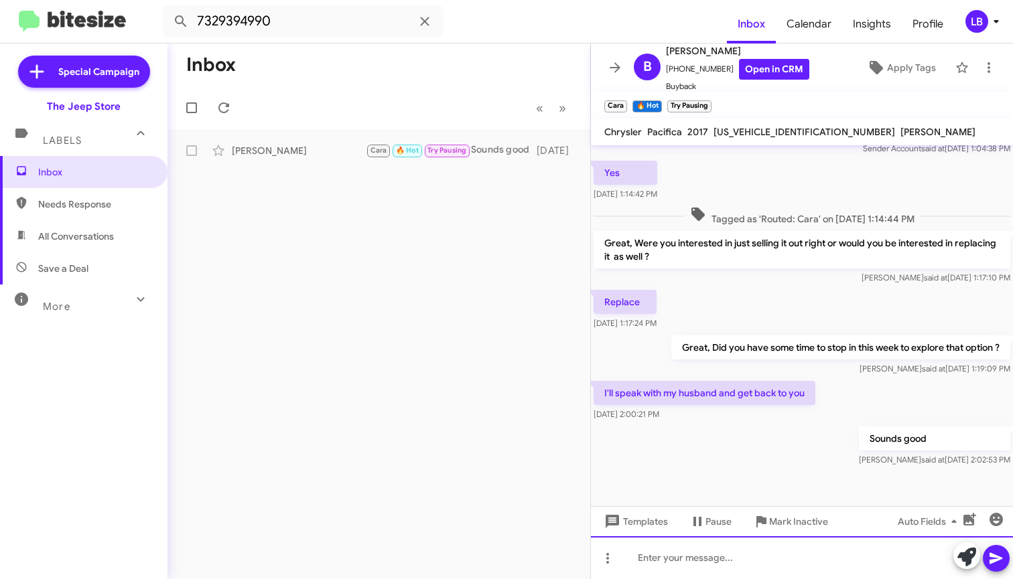
drag, startPoint x: 777, startPoint y: 557, endPoint x: 861, endPoint y: 401, distance: 176.5
click at [777, 556] on div at bounding box center [802, 557] width 422 height 43
click at [726, 561] on div at bounding box center [802, 557] width 422 height 43
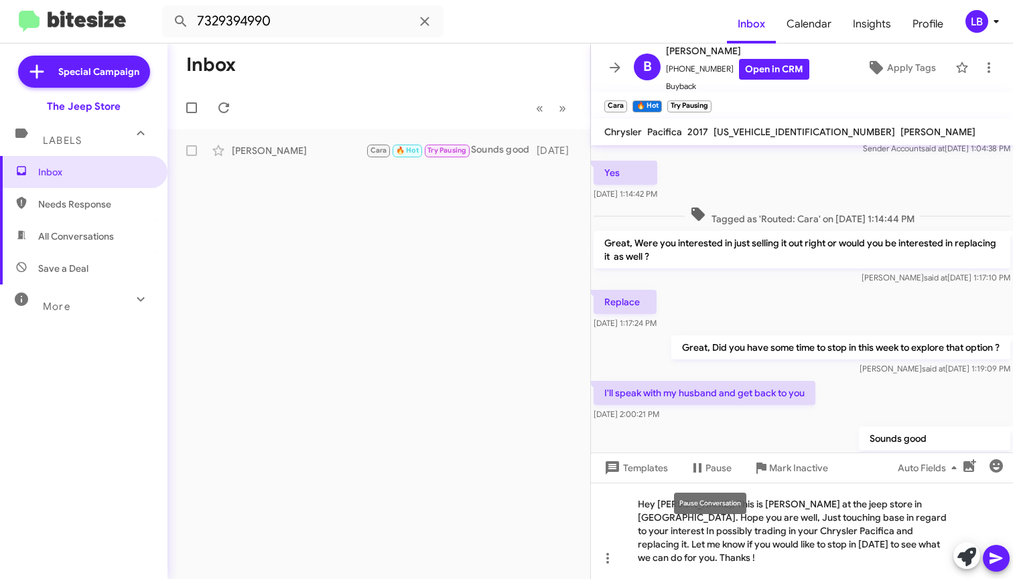
click at [734, 508] on div "Pause Conversation" at bounding box center [710, 503] width 72 height 21
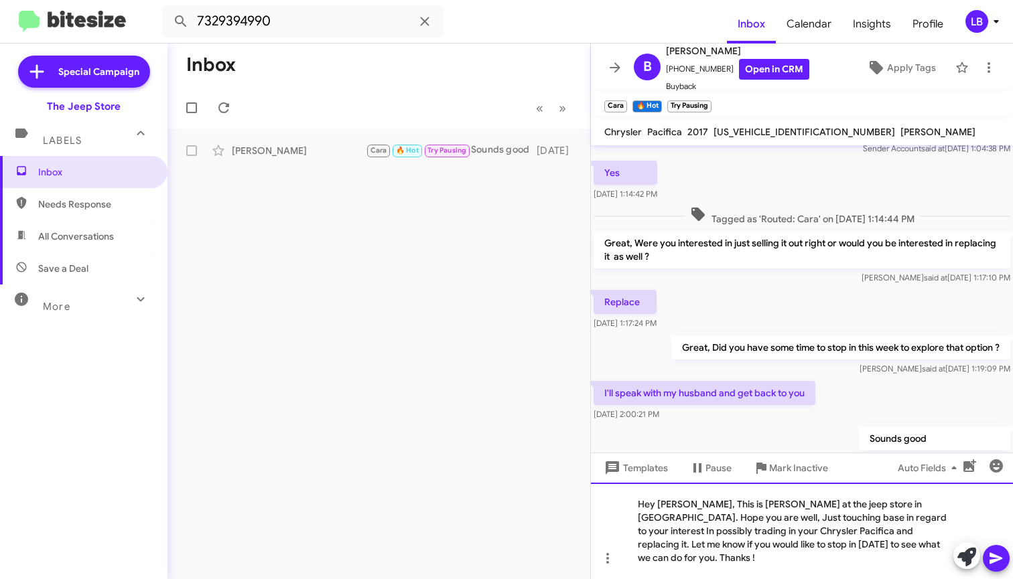
click at [765, 517] on div "Hey Beverly, This is lou at the jeep store in ocean township. Hope you are well…" at bounding box center [802, 531] width 422 height 96
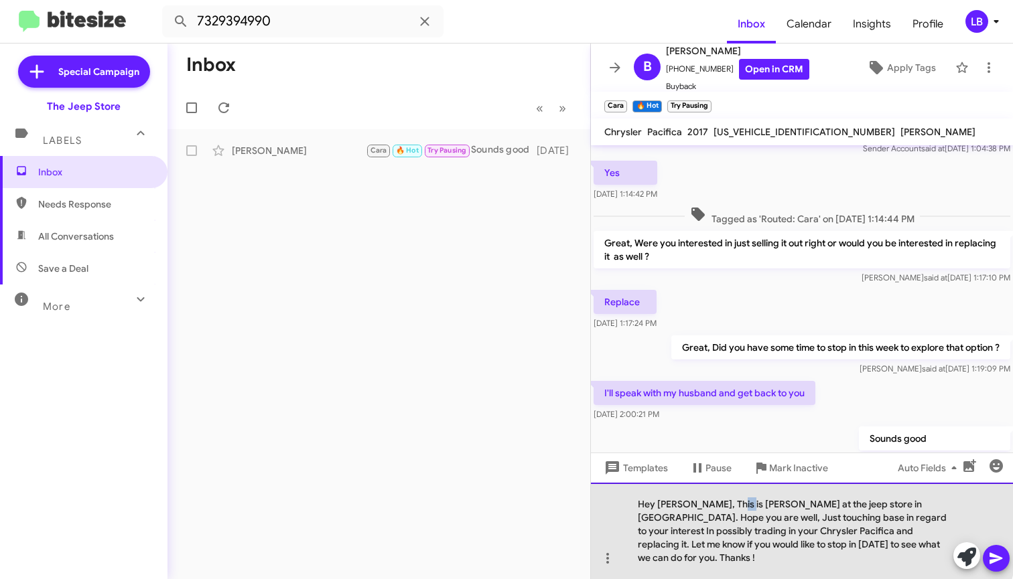
drag, startPoint x: 735, startPoint y: 509, endPoint x: 721, endPoint y: 509, distance: 13.4
click at [721, 509] on div "Hey Beverly, This is lou at the jeep store in ocean township. Hope you are well…" at bounding box center [802, 531] width 422 height 96
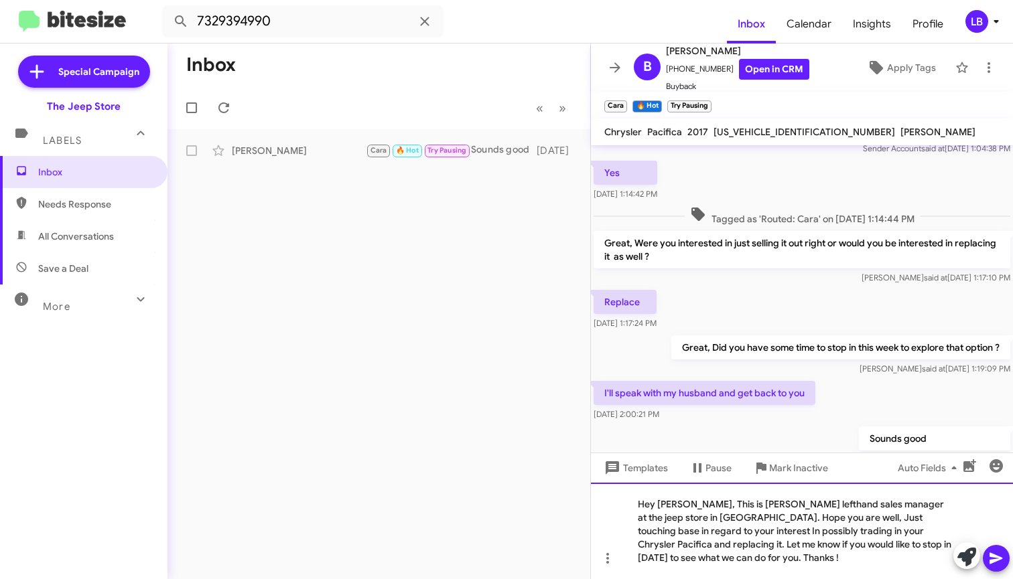
click at [751, 557] on div "Hey Beverly, This is Michale lefthand sales manager at the jeep store in ocean …" at bounding box center [802, 531] width 422 height 96
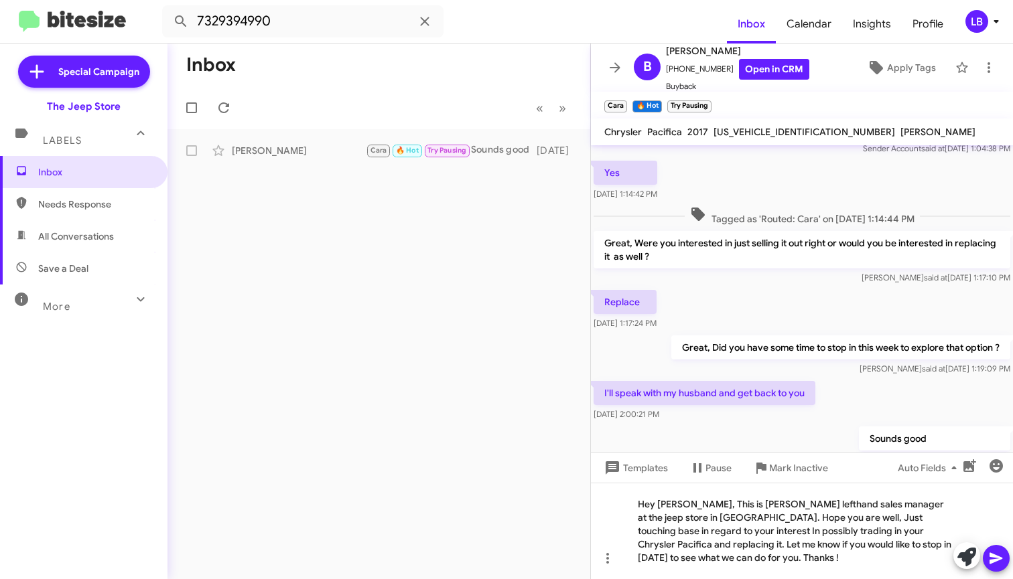
drag, startPoint x: 1002, startPoint y: 564, endPoint x: 995, endPoint y: 547, distance: 18.3
click at [1002, 564] on icon at bounding box center [996, 559] width 16 height 16
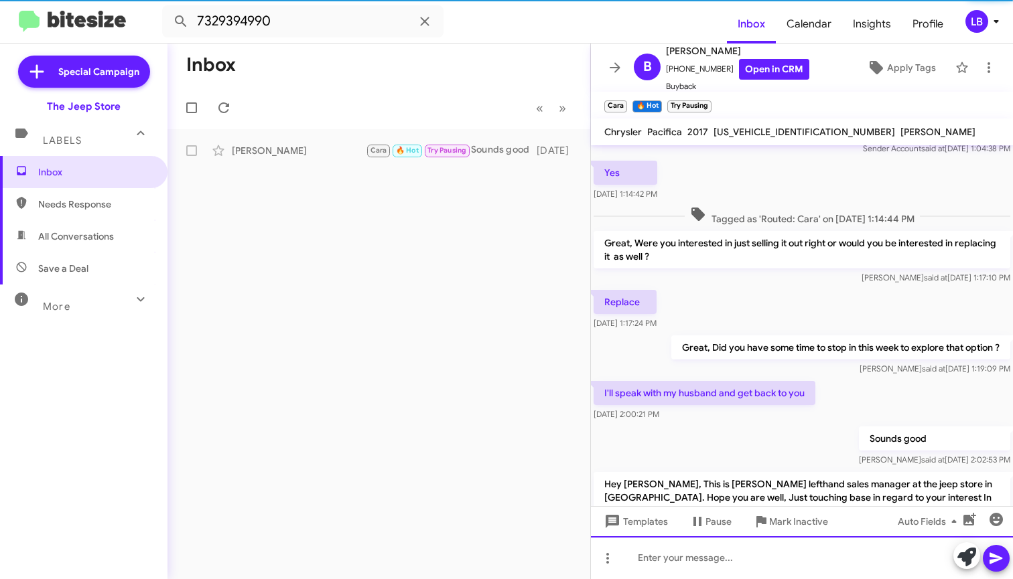
scroll to position [0, 0]
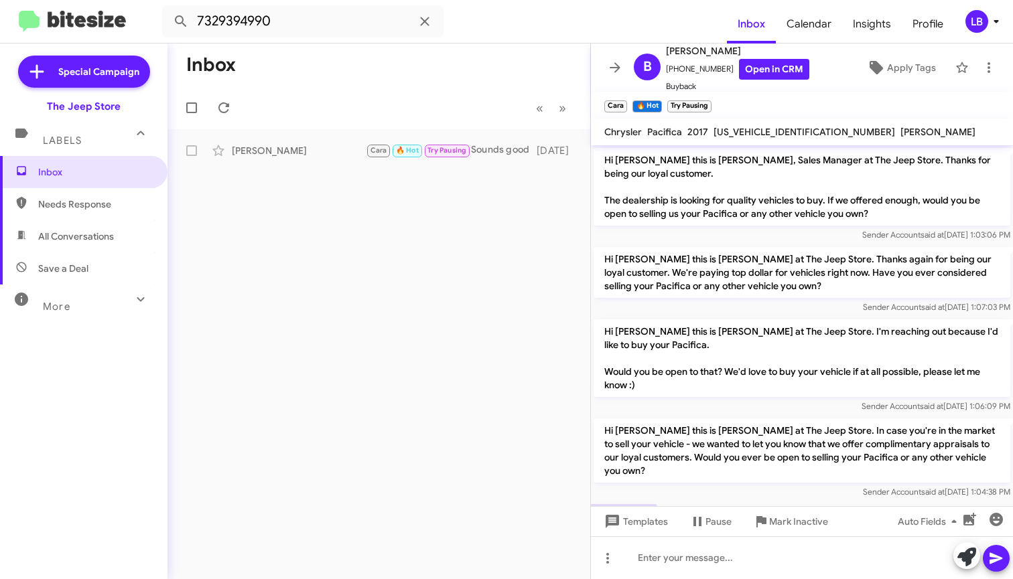
click at [461, 101] on mat-toolbar-row "« Previous » Next" at bounding box center [378, 107] width 423 height 43
drag, startPoint x: 285, startPoint y: 24, endPoint x: 297, endPoint y: 24, distance: 12.7
click at [285, 23] on input "7329394990" at bounding box center [302, 21] width 281 height 32
drag, startPoint x: 297, startPoint y: 24, endPoint x: 72, endPoint y: -38, distance: 233.3
click at [72, 0] on html "7329394990 Inbox Calendar Insights Profile LB Special Campaign The Jeep Store L…" at bounding box center [506, 289] width 1013 height 579
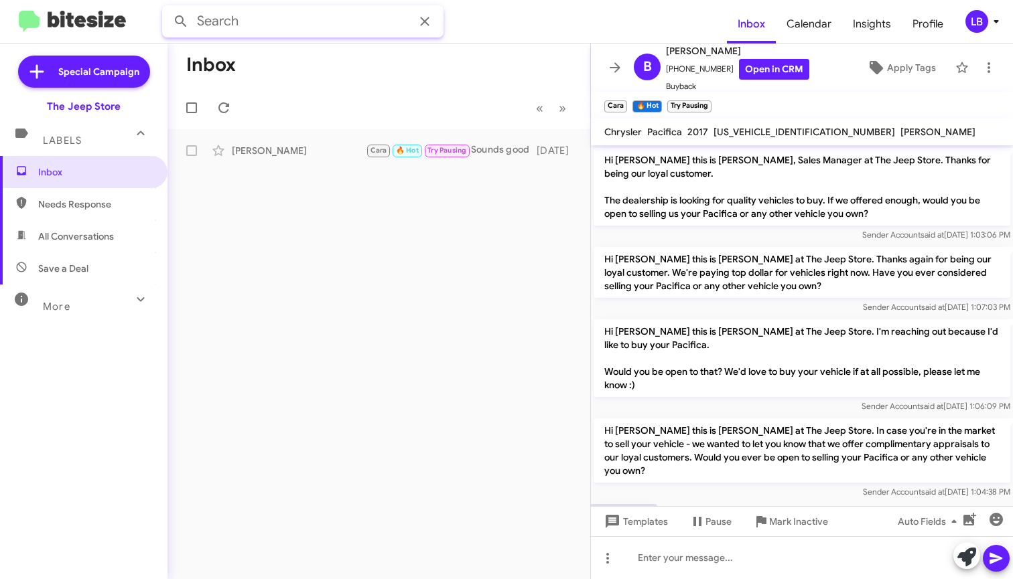
click at [181, 21] on button at bounding box center [180, 21] width 27 height 27
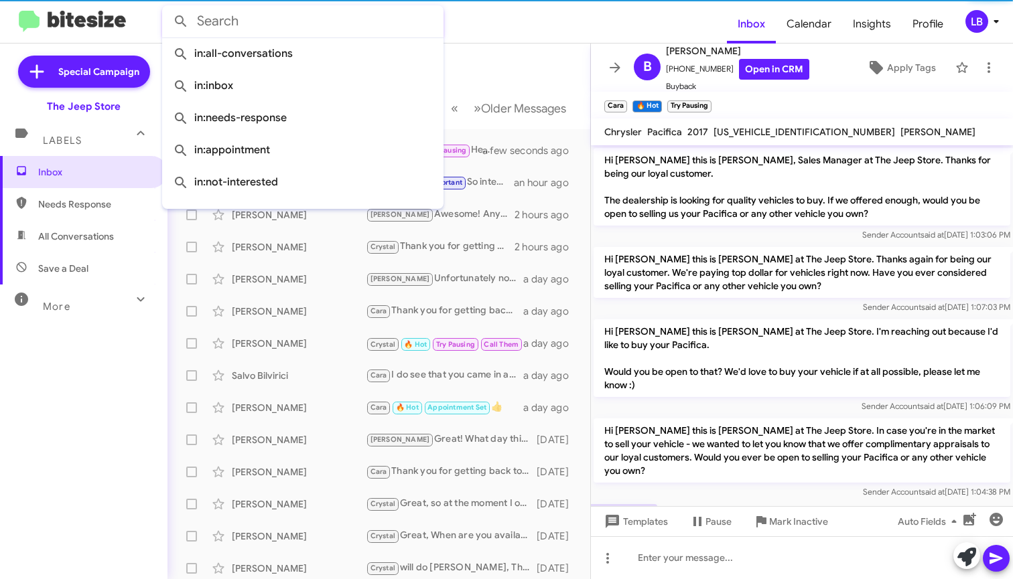
click at [534, 70] on mat-toolbar-row "Inbox" at bounding box center [378, 65] width 423 height 43
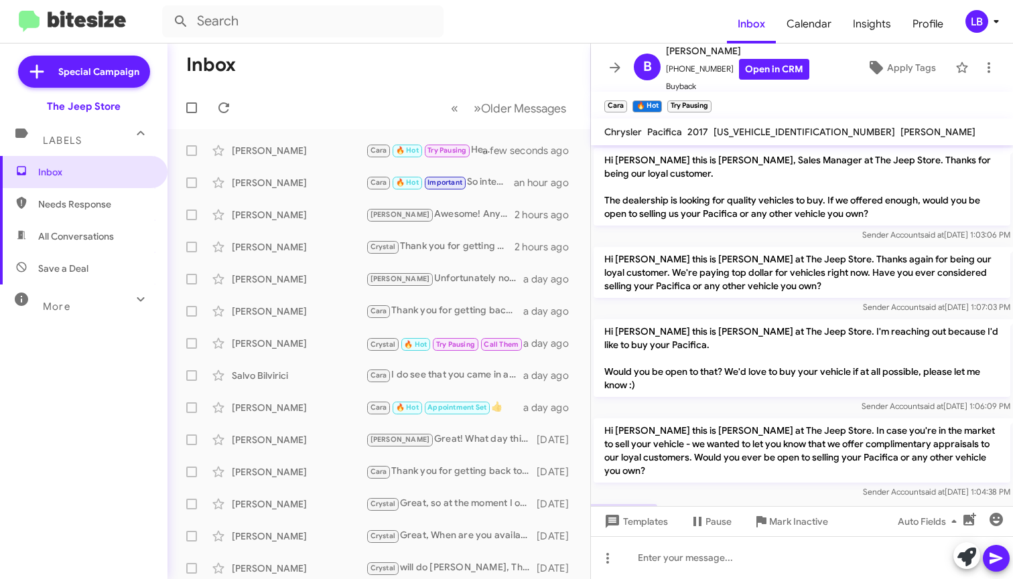
scroll to position [433, 0]
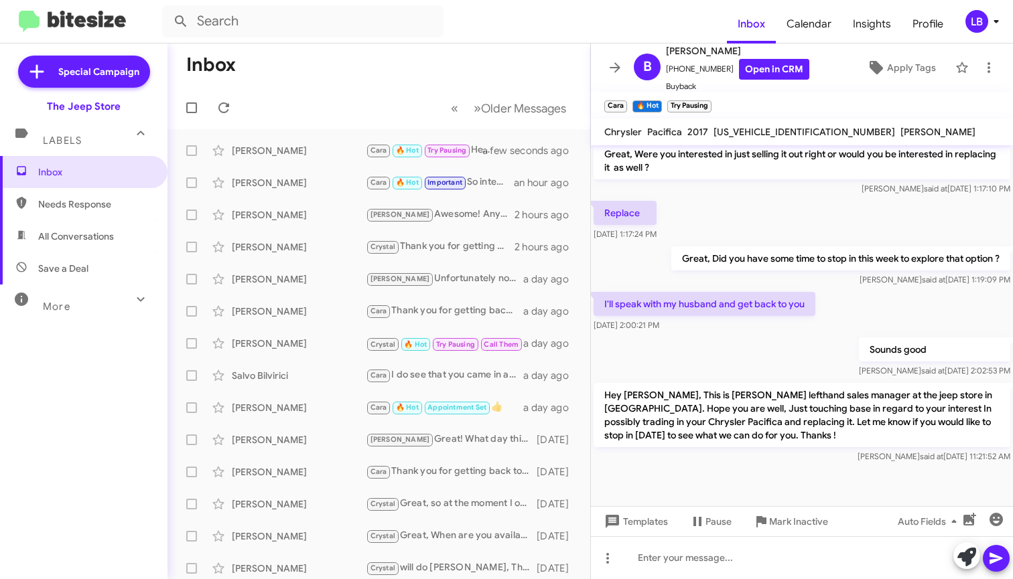
drag, startPoint x: 859, startPoint y: 303, endPoint x: 851, endPoint y: 290, distance: 15.6
click at [858, 303] on div "I'll speak with my husband and get back to you Aug 21, 2025, 2:00:21 PM" at bounding box center [802, 312] width 422 height 46
click at [854, 230] on div "Replace Aug 21, 2025, 1:17:24 PM" at bounding box center [802, 221] width 422 height 46
drag, startPoint x: 863, startPoint y: 317, endPoint x: 843, endPoint y: 315, distance: 20.2
click at [861, 317] on div "I'll speak with my husband and get back to you Aug 21, 2025, 2:00:21 PM" at bounding box center [802, 312] width 422 height 46
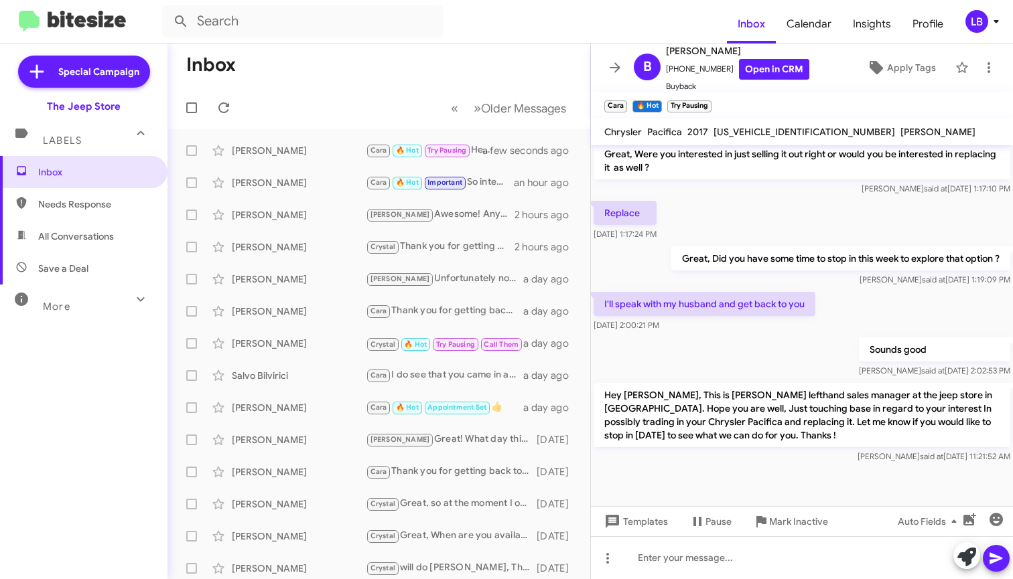
click at [843, 236] on div "Replace Aug 21, 2025, 1:17:24 PM" at bounding box center [802, 221] width 422 height 46
click at [821, 216] on div "Replace Aug 21, 2025, 1:17:24 PM" at bounding box center [802, 221] width 422 height 46
click at [773, 220] on div "Replace Aug 21, 2025, 1:17:24 PM" at bounding box center [802, 221] width 422 height 46
click at [785, 228] on div "Replace Aug 21, 2025, 1:17:24 PM" at bounding box center [802, 221] width 422 height 46
click at [834, 277] on div "Luis said at Aug 21, 2025, 1:19:09 PM" at bounding box center [840, 279] width 339 height 13
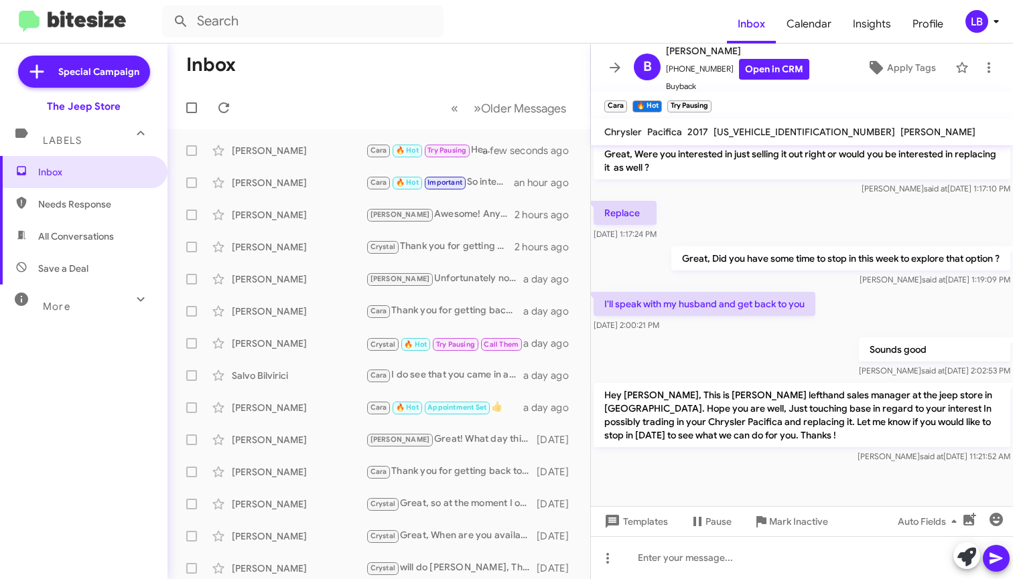
click at [823, 212] on div "Replace Aug 21, 2025, 1:17:24 PM" at bounding box center [802, 221] width 422 height 46
click at [778, 237] on div "Replace Aug 21, 2025, 1:17:24 PM" at bounding box center [802, 221] width 422 height 46
click at [435, 60] on mat-toolbar-row "Inbox" at bounding box center [378, 65] width 423 height 43
